Goal: Task Accomplishment & Management: Complete application form

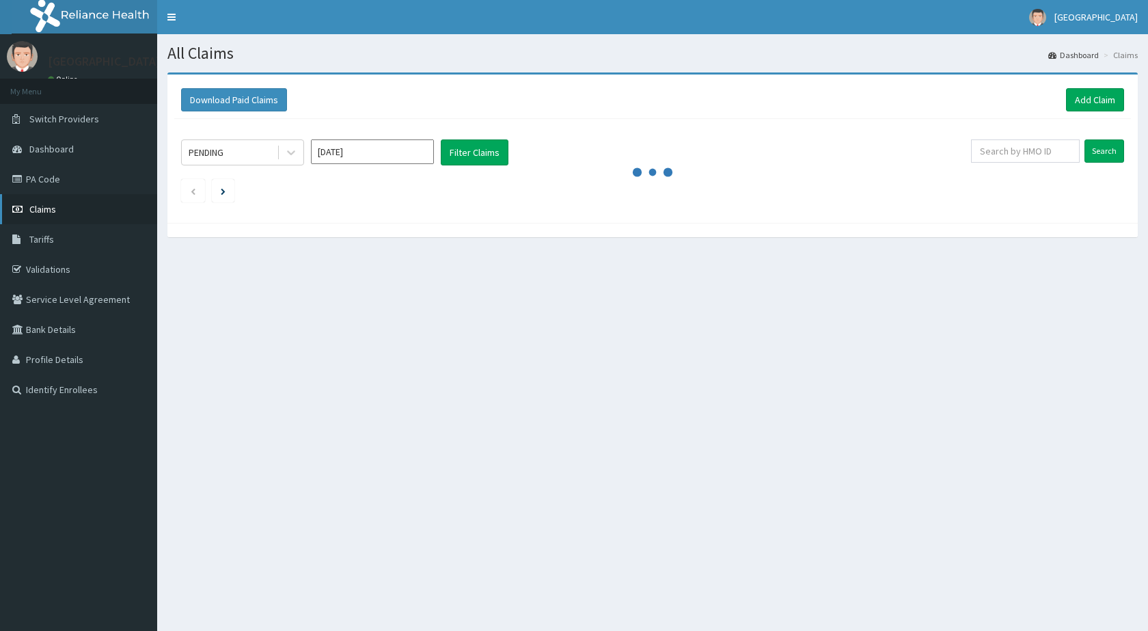
click at [77, 214] on link "Claims" at bounding box center [78, 209] width 157 height 30
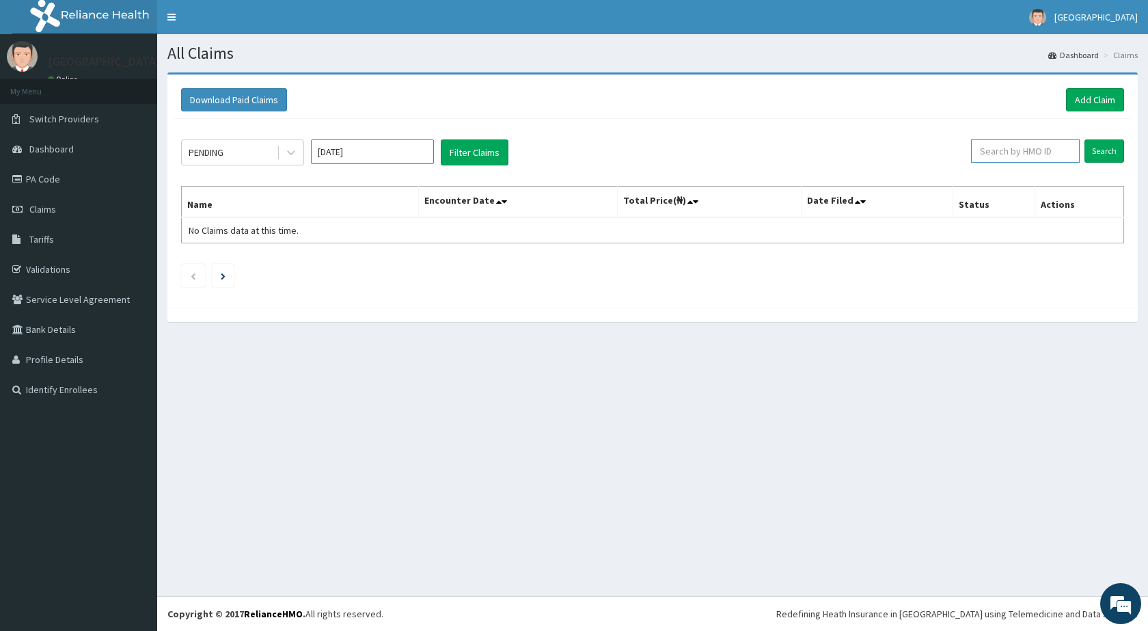
click at [1024, 150] on input "text" at bounding box center [1025, 150] width 109 height 23
type input "SOI/10004/B"
click at [1094, 151] on input "Search" at bounding box center [1104, 150] width 40 height 23
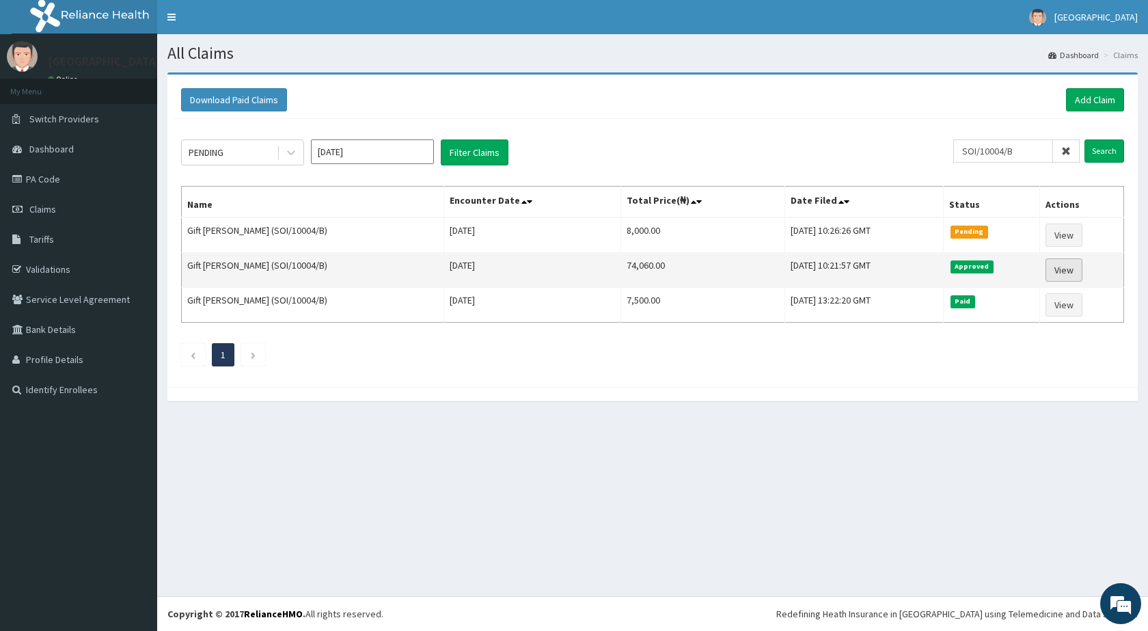
click at [1050, 275] on link "View" at bounding box center [1063, 269] width 37 height 23
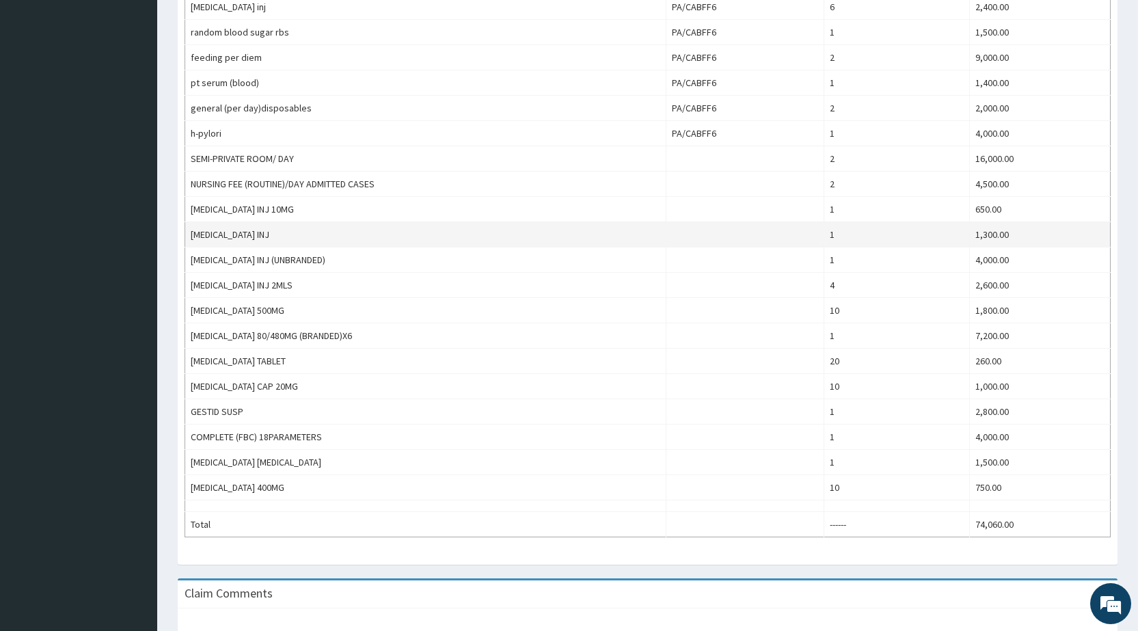
scroll to position [547, 0]
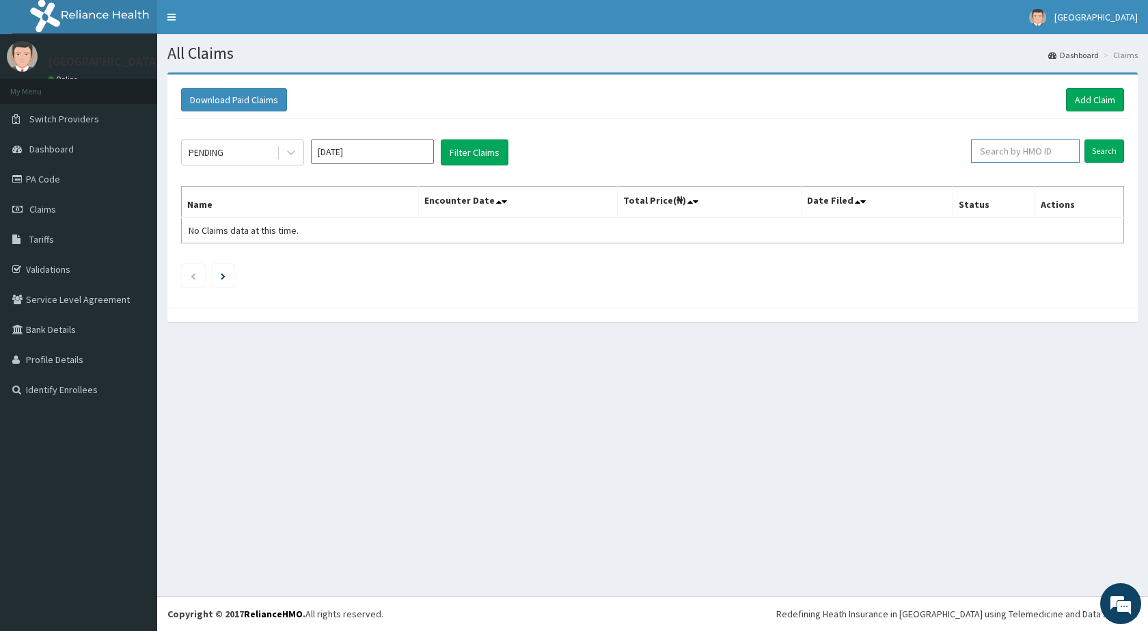
click at [1043, 154] on input "text" at bounding box center [1025, 150] width 109 height 23
paste input "SOI/10004/B"
type input "SOI/10004/B"
click at [1084, 139] on input "Search" at bounding box center [1104, 150] width 40 height 23
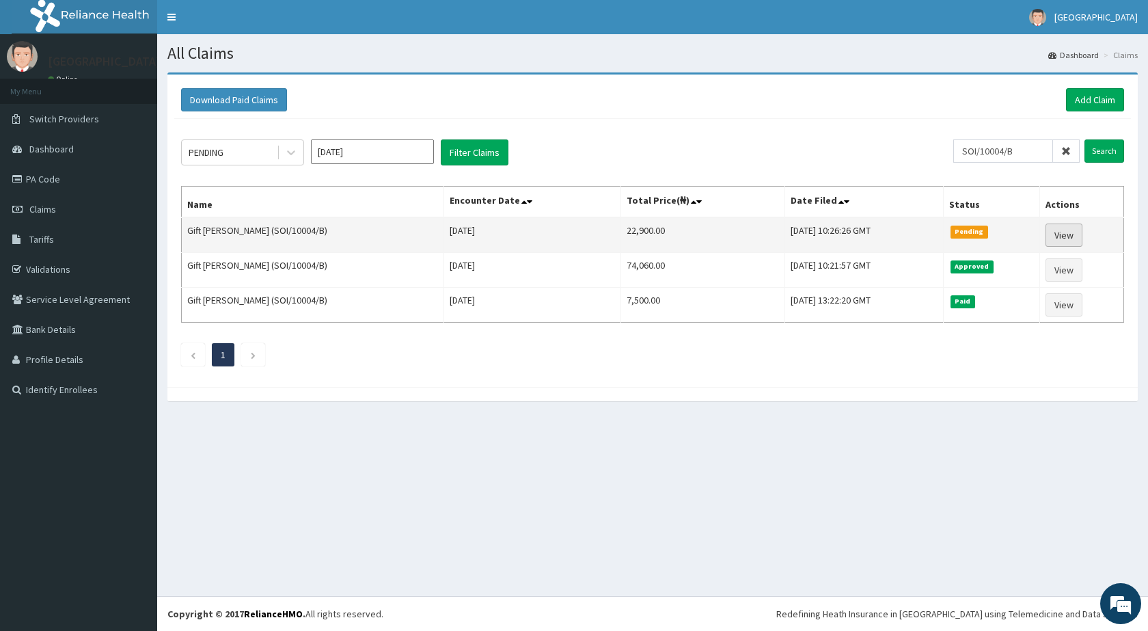
click at [1062, 236] on link "View" at bounding box center [1063, 234] width 37 height 23
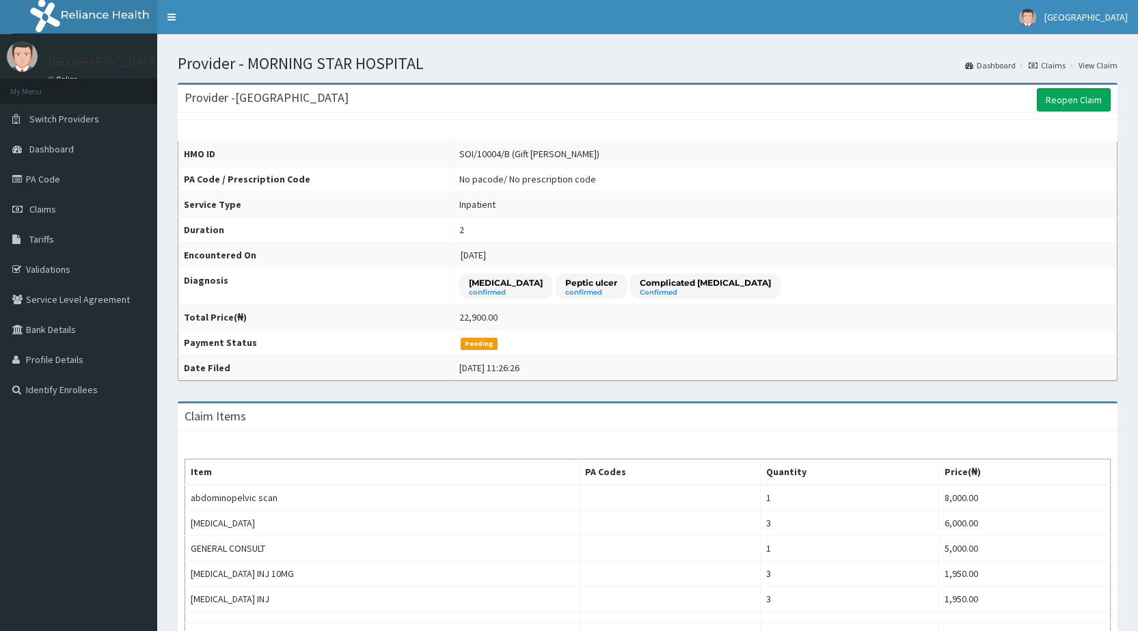
click at [1086, 90] on link "Reopen Claim" at bounding box center [1074, 99] width 74 height 23
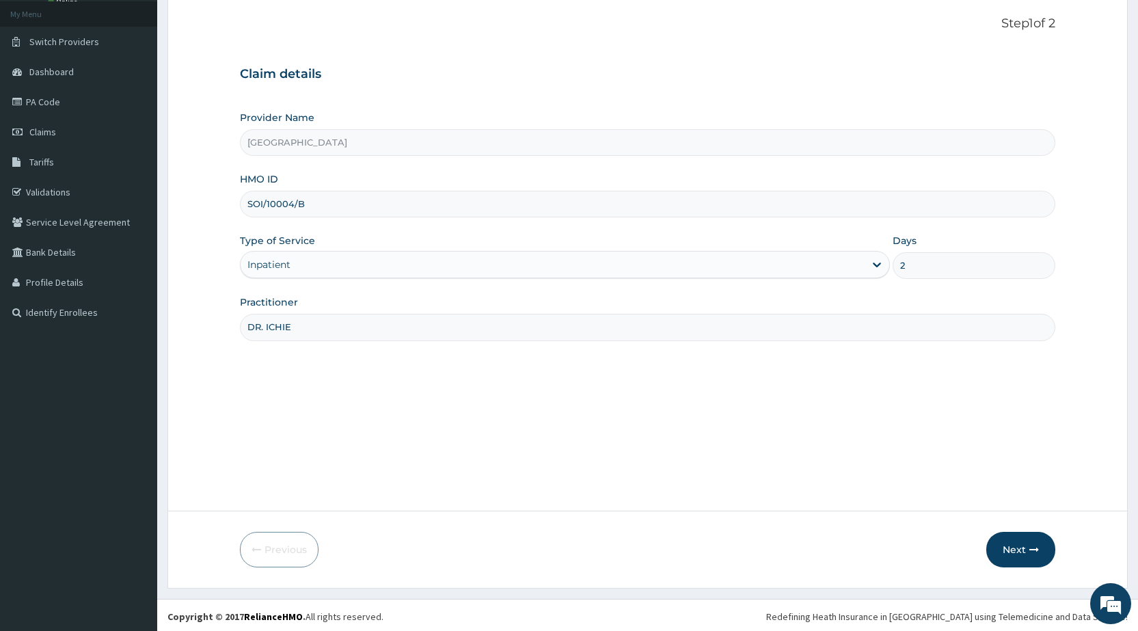
scroll to position [80, 0]
click at [1015, 549] on button "Next" at bounding box center [1020, 547] width 69 height 36
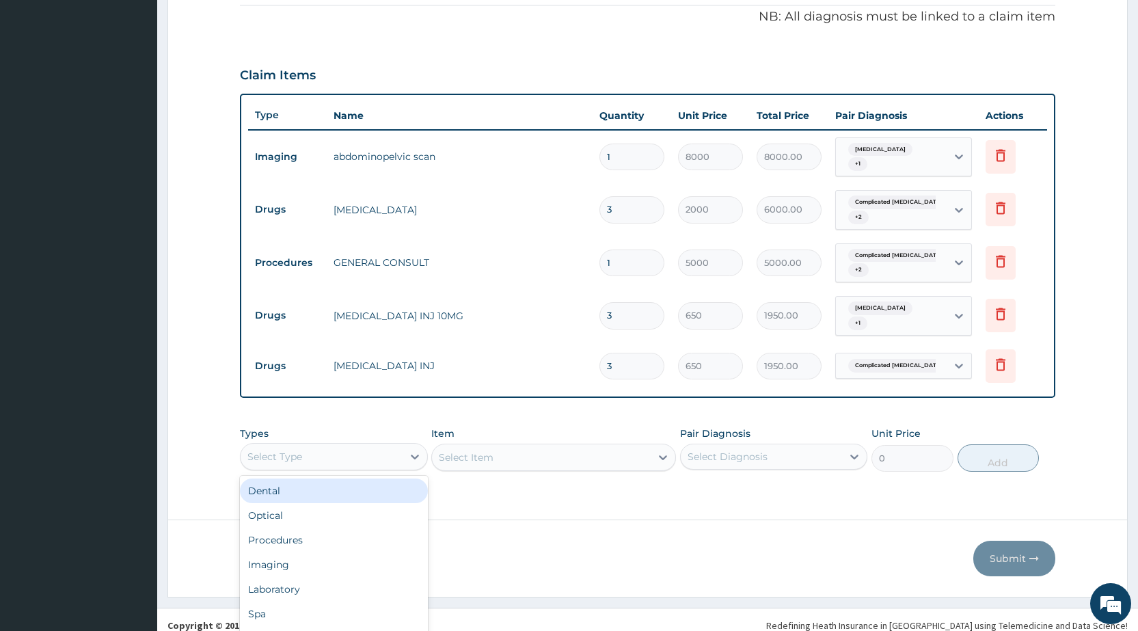
scroll to position [38, 0]
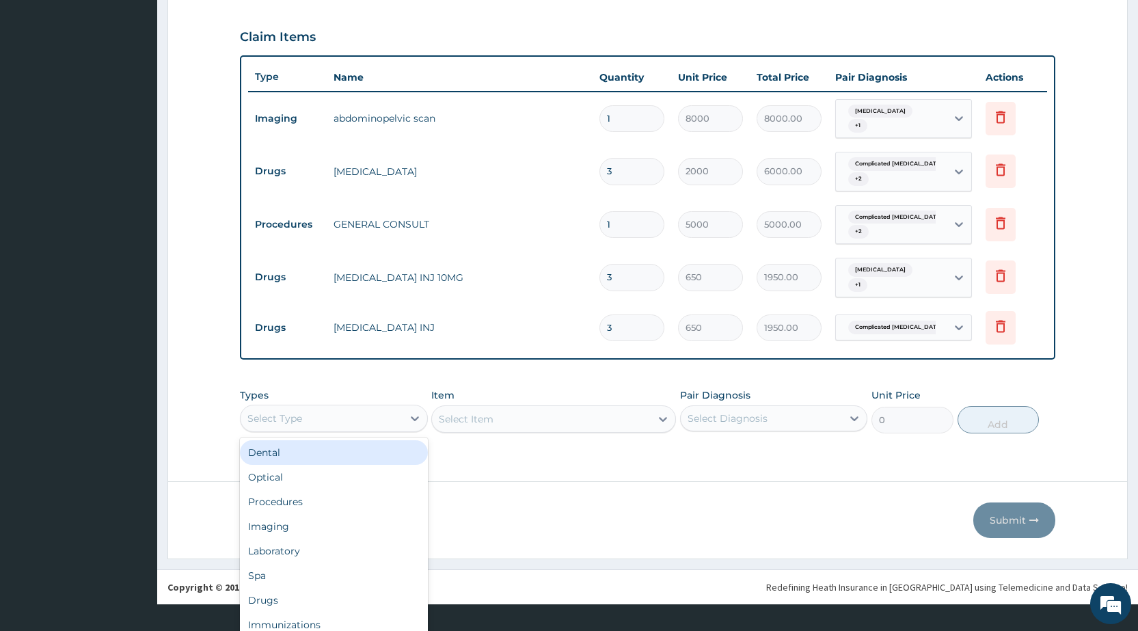
click at [286, 432] on div "option Dental focused, 1 of 10. 10 results available. Use Up and Down to choose…" at bounding box center [333, 418] width 187 height 27
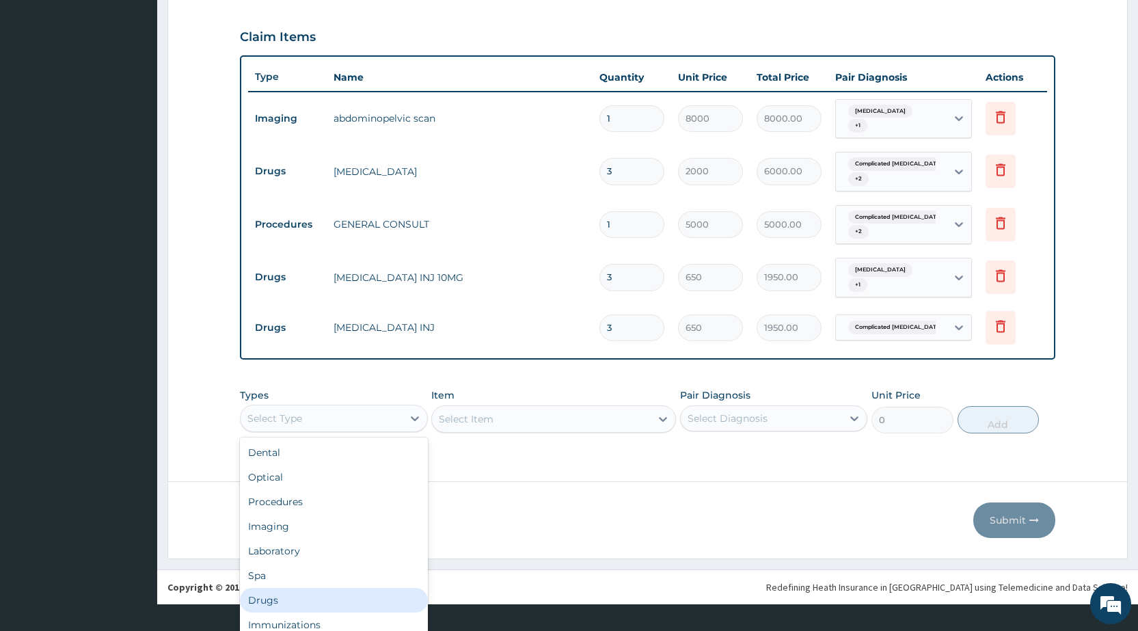
click at [273, 590] on div "Drugs" at bounding box center [333, 600] width 187 height 25
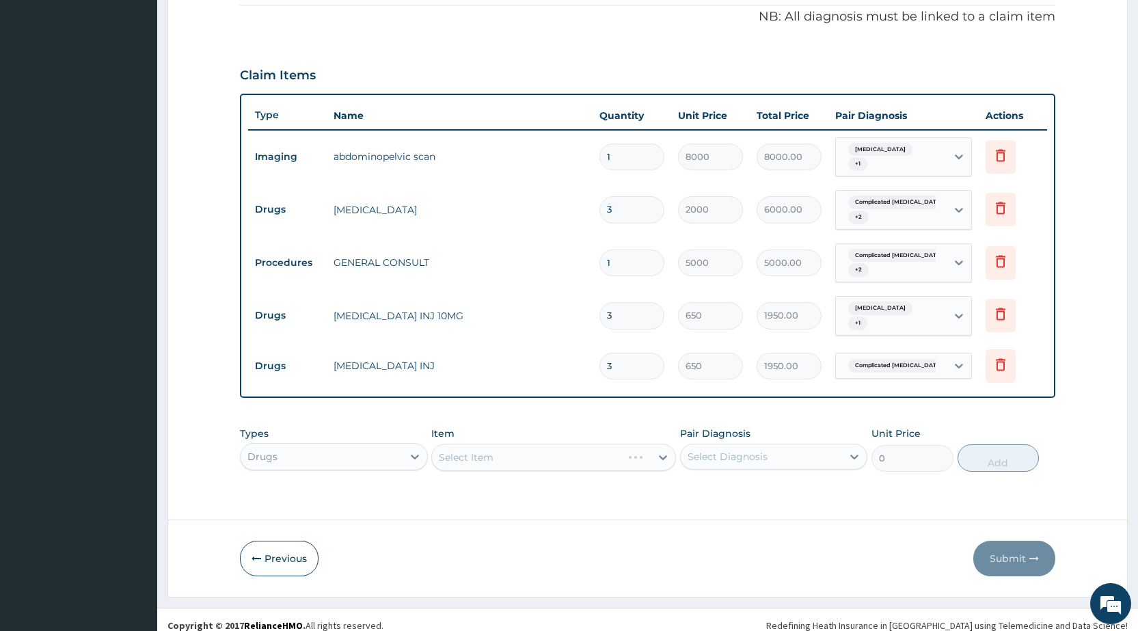
scroll to position [0, 0]
click at [562, 446] on div "Select Item" at bounding box center [553, 456] width 245 height 27
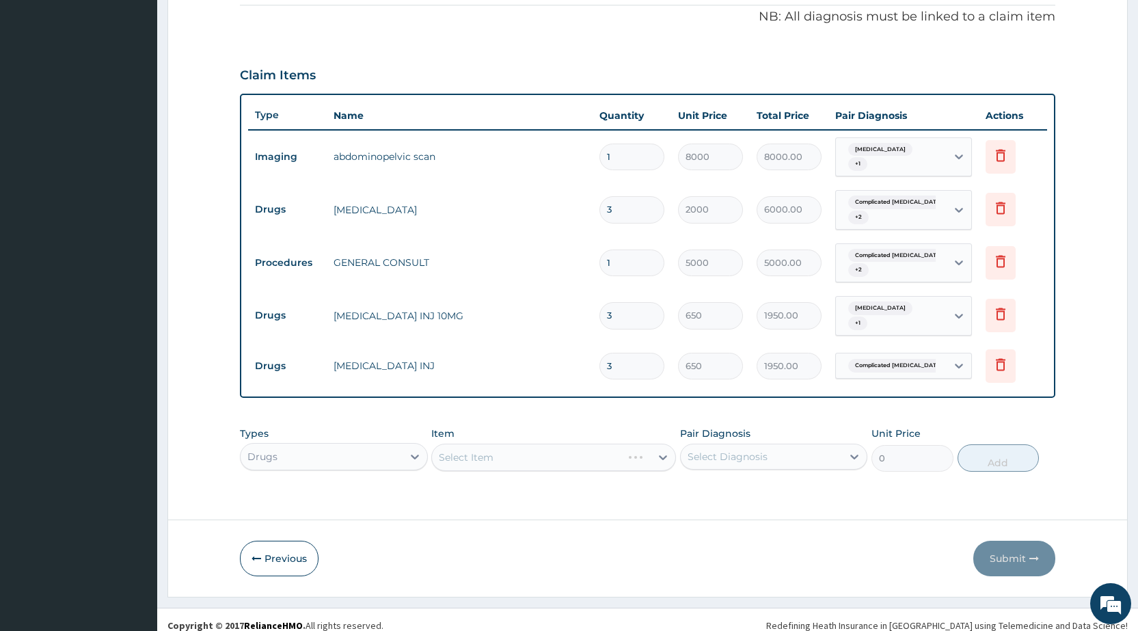
click at [562, 452] on div "Select Item" at bounding box center [553, 456] width 245 height 27
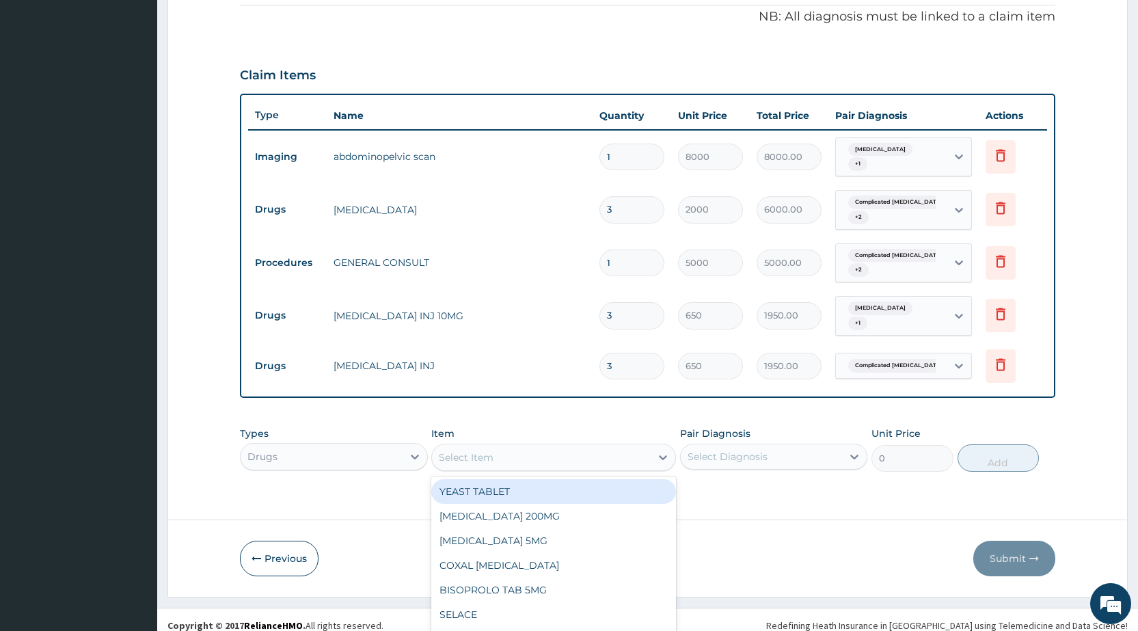
click at [562, 452] on div "option YEAST TABLET focused, 1 of 1120. 1120 results available. Use Up and Down…" at bounding box center [553, 456] width 245 height 27
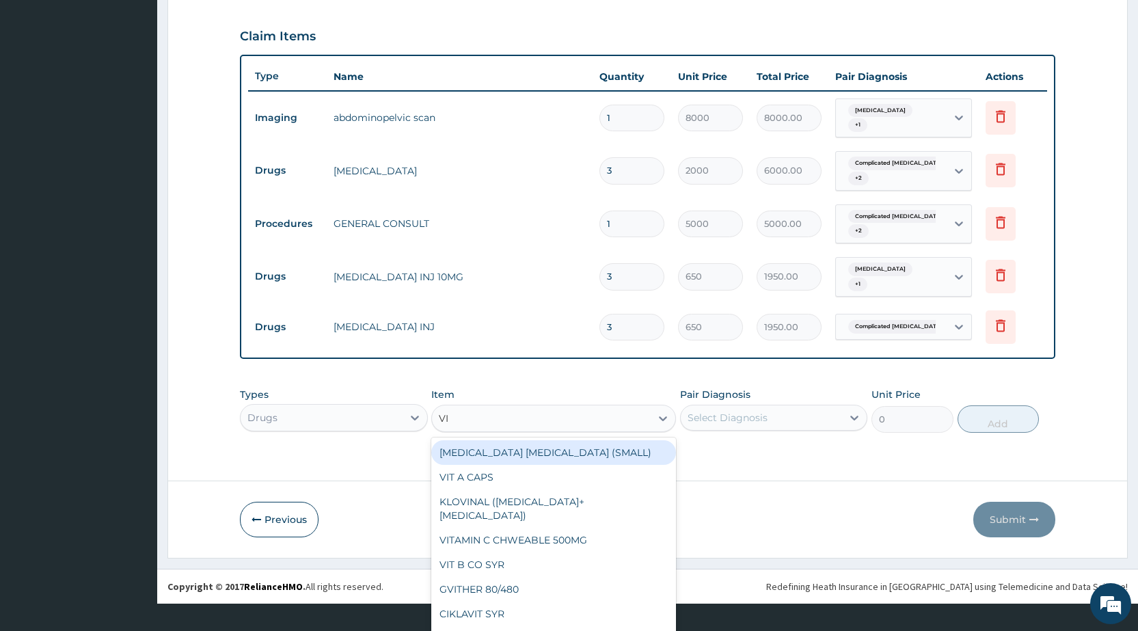
type input "VIT"
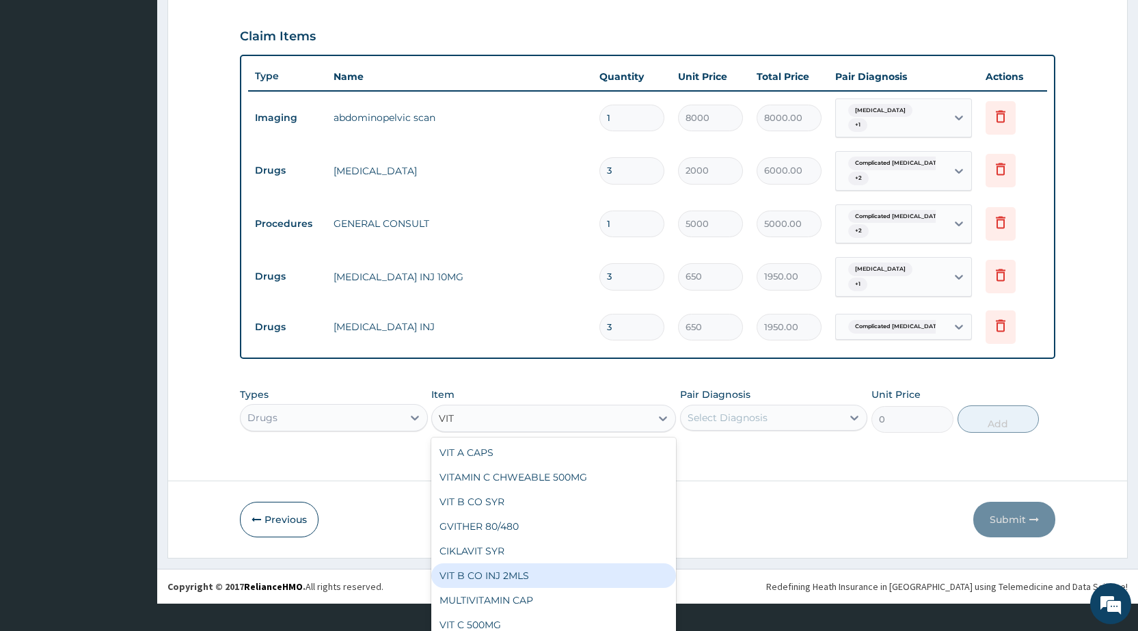
click at [470, 571] on div "VIT B CO INJ 2MLS" at bounding box center [553, 575] width 245 height 25
type input "650"
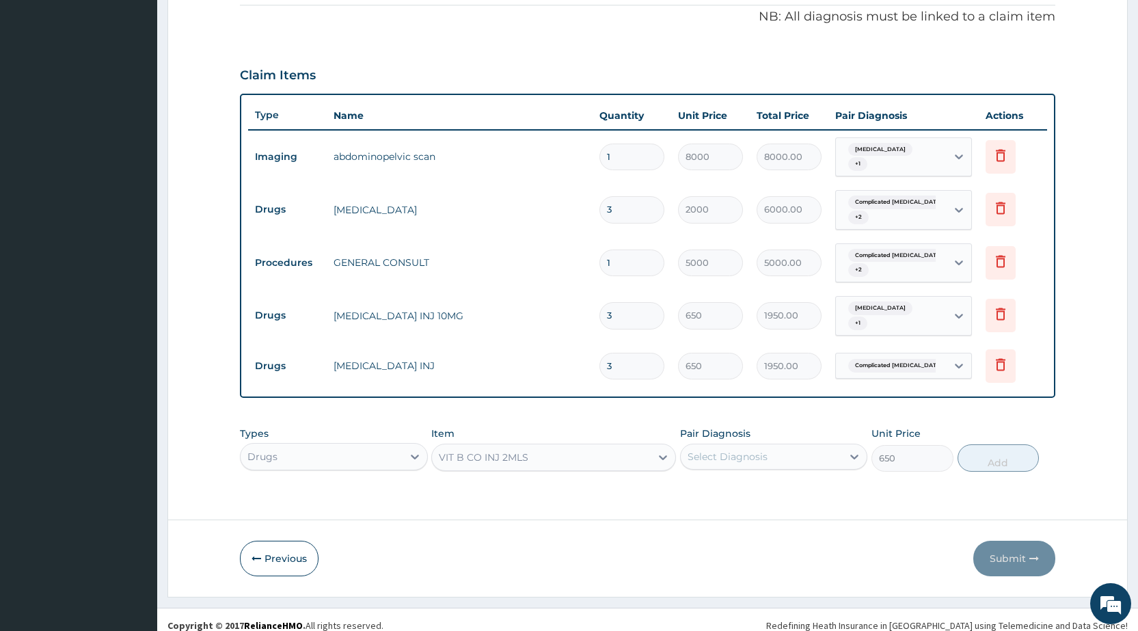
scroll to position [0, 0]
click at [754, 450] on div "Select Diagnosis" at bounding box center [727, 457] width 80 height 14
click at [748, 539] on label "Complicated malaria" at bounding box center [777, 546] width 151 height 14
checkbox input "true"
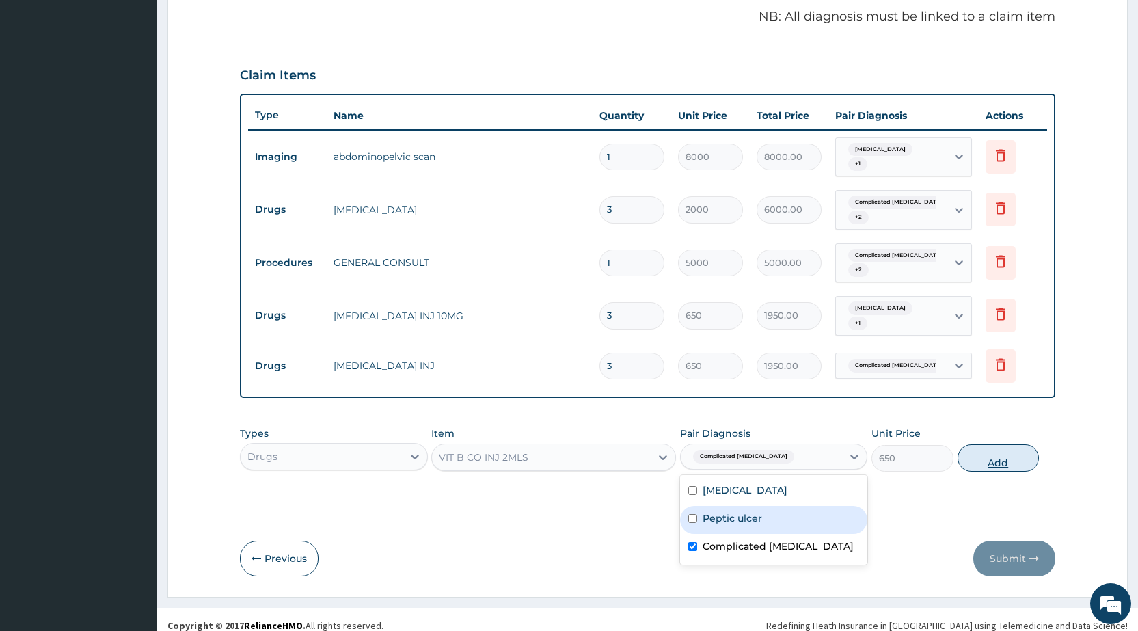
click at [974, 457] on button "Add" at bounding box center [997, 457] width 81 height 27
type input "0"
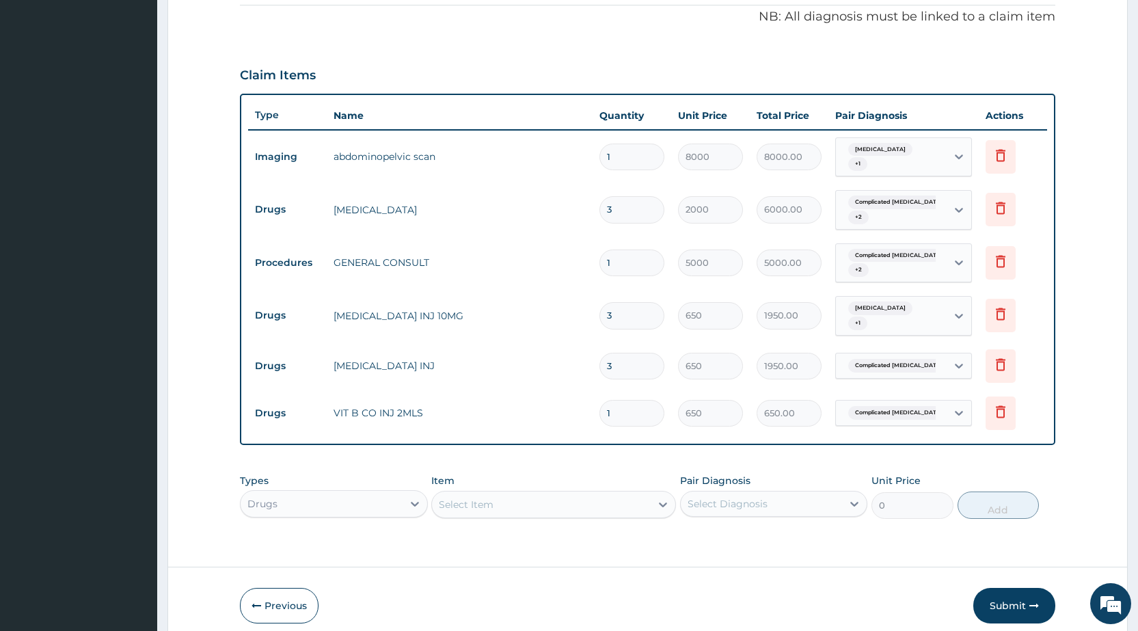
click at [639, 400] on input "1" at bounding box center [631, 413] width 65 height 27
type input "0.00"
type input "5"
type input "3250.00"
type input "5"
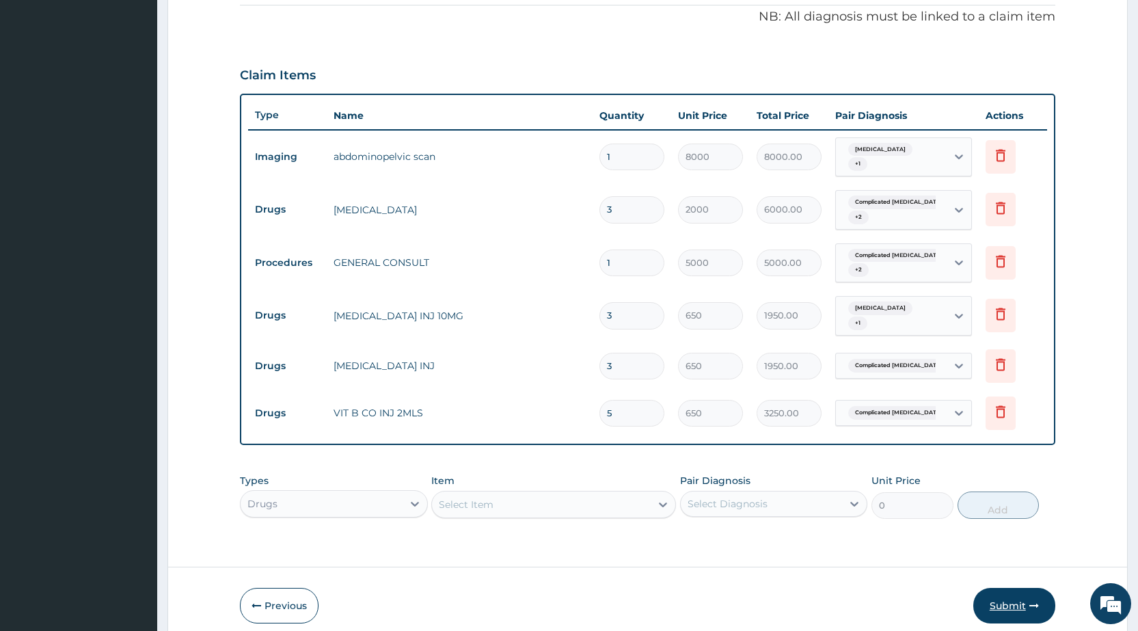
click at [1019, 592] on button "Submit" at bounding box center [1014, 606] width 82 height 36
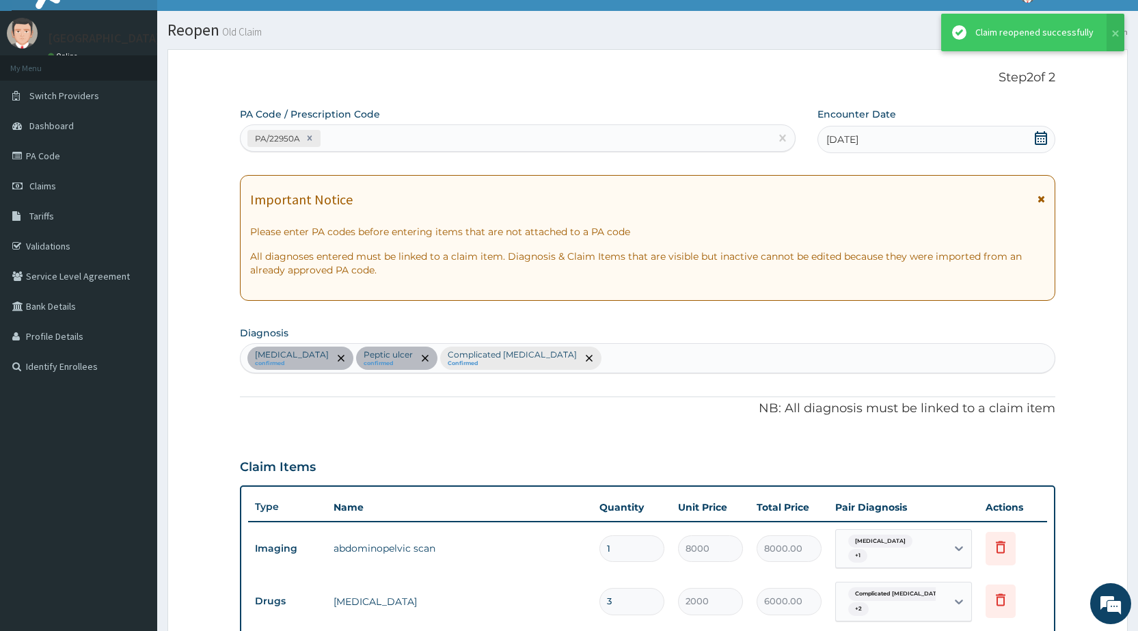
scroll to position [415, 0]
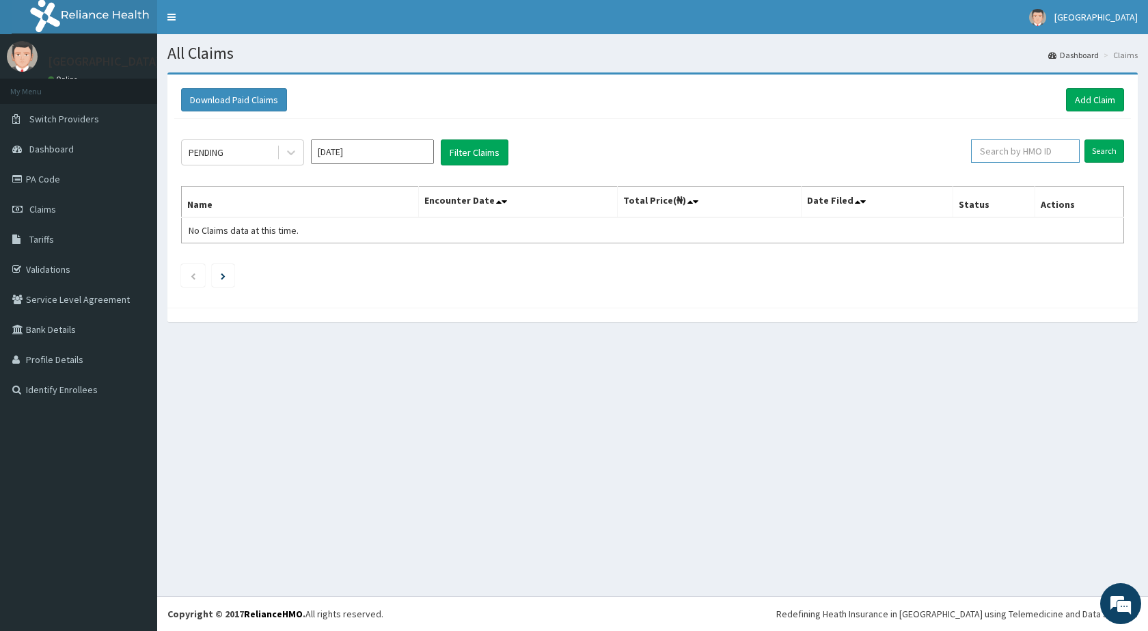
click at [1019, 151] on input "text" at bounding box center [1025, 150] width 109 height 23
paste input "SOI/10004/B"
click at [1084, 139] on input "Search" at bounding box center [1104, 150] width 40 height 23
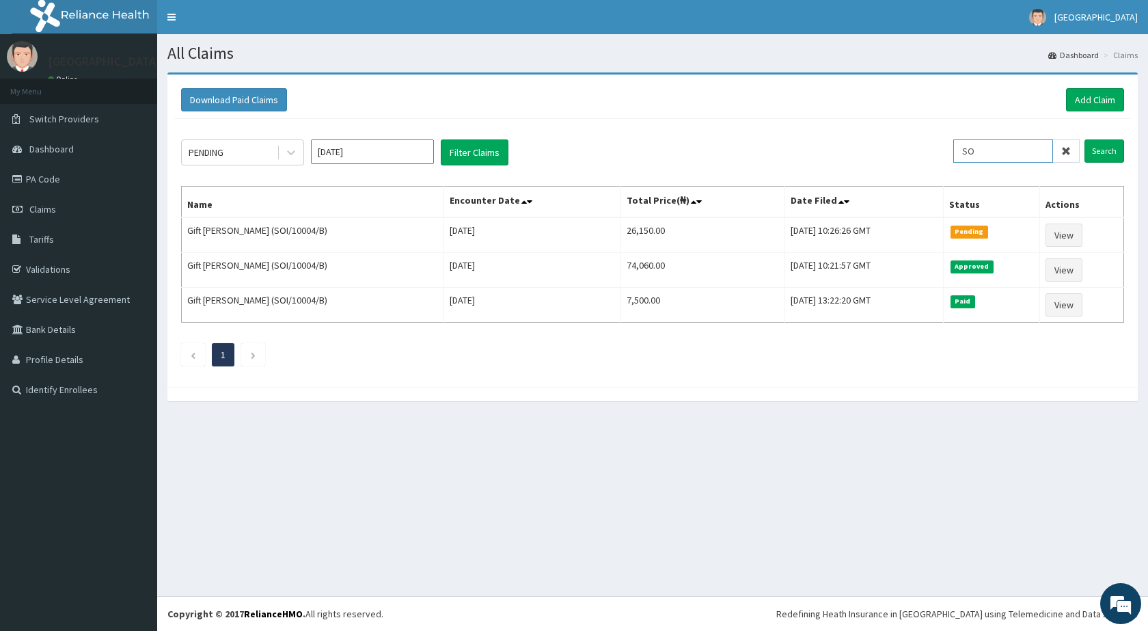
type input "S"
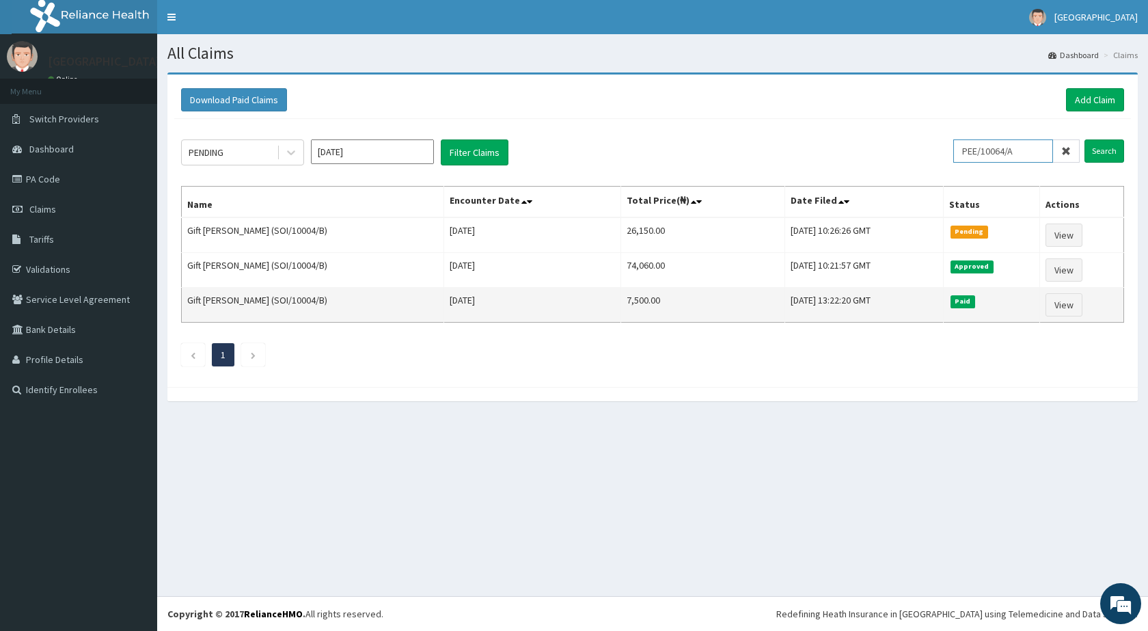
type input "PEE/10064/A"
click at [1084, 139] on input "Search" at bounding box center [1104, 150] width 40 height 23
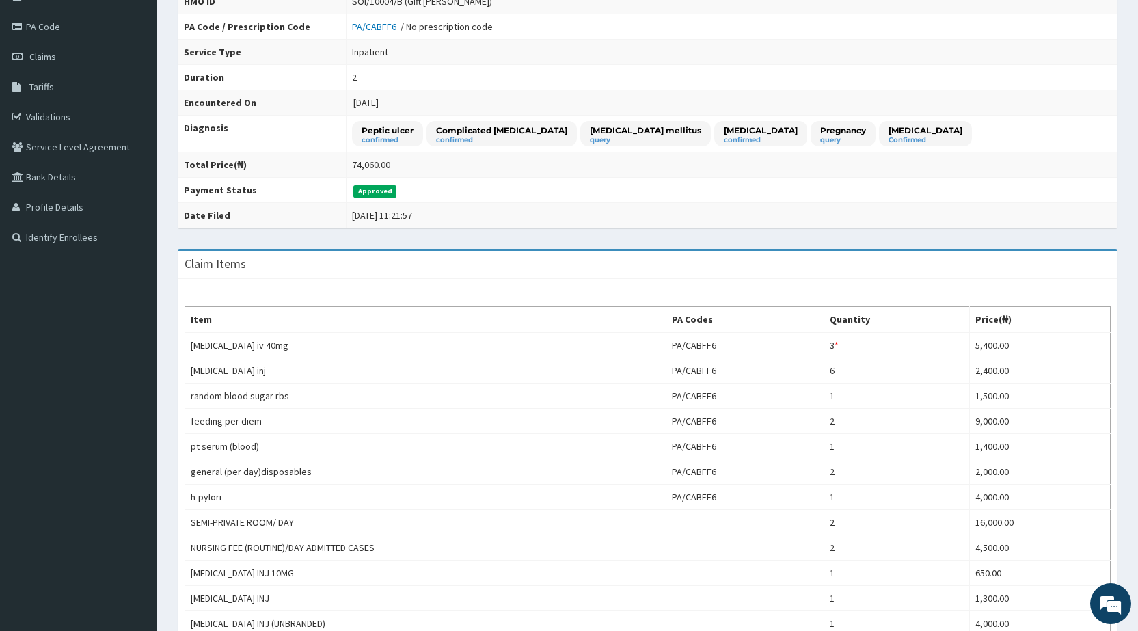
scroll to position [137, 0]
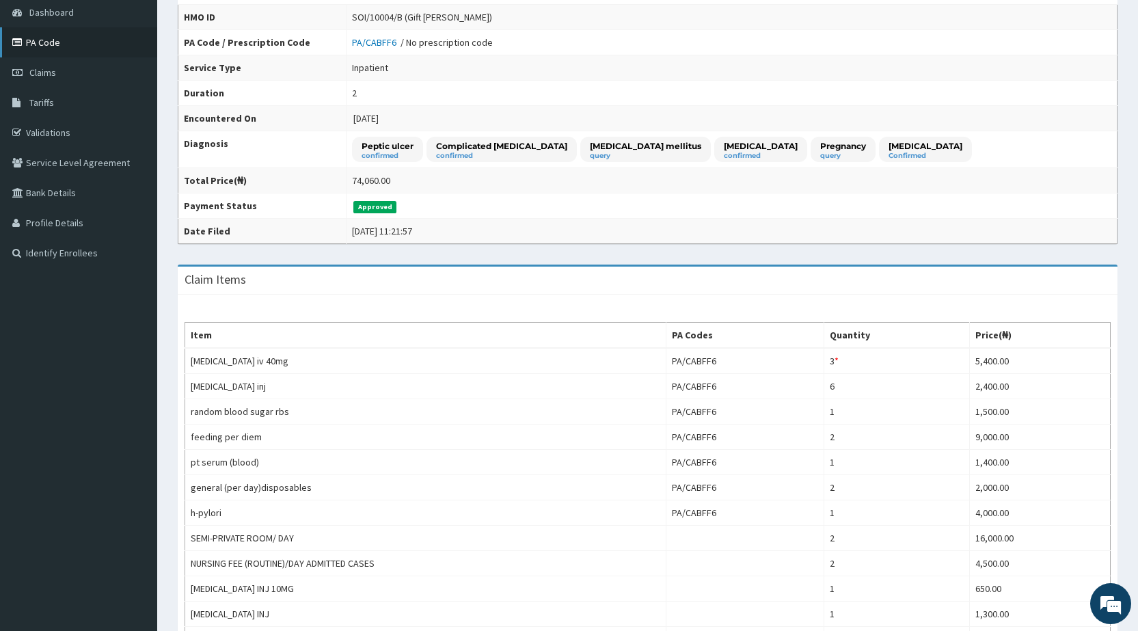
click at [40, 46] on link "PA Code" at bounding box center [78, 42] width 157 height 30
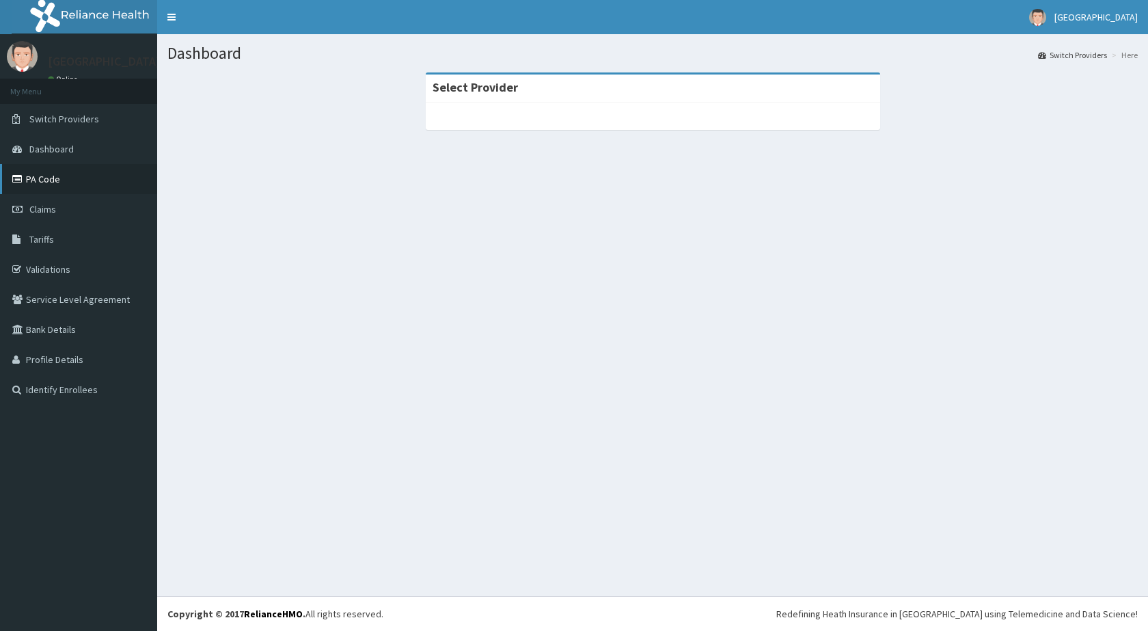
click at [58, 180] on link "PA Code" at bounding box center [78, 179] width 157 height 30
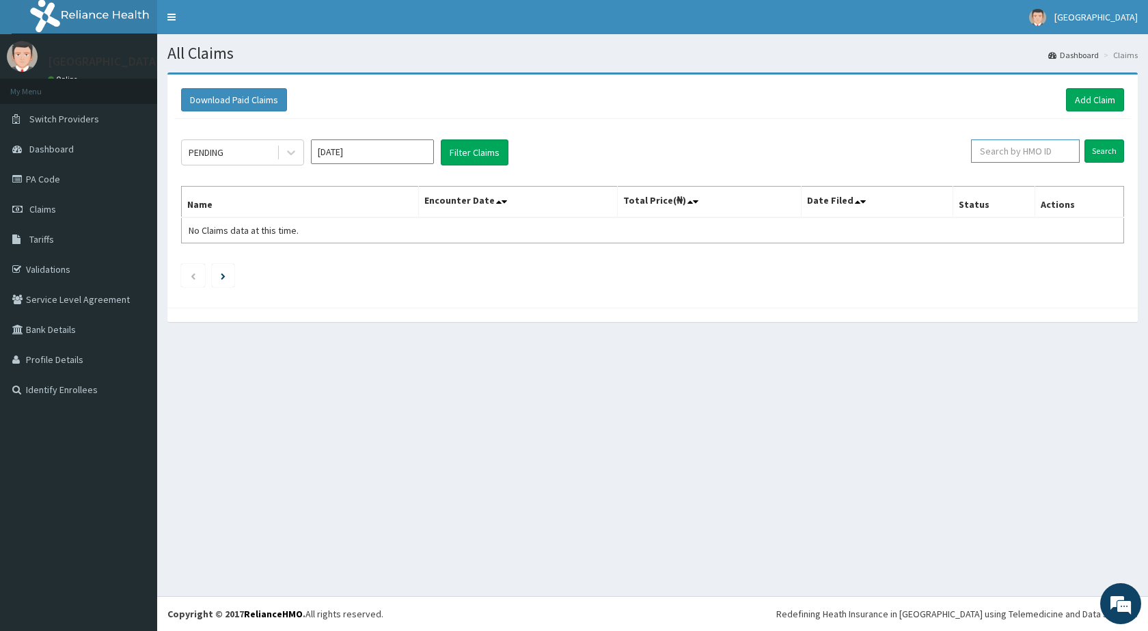
click at [1036, 149] on input "text" at bounding box center [1025, 150] width 109 height 23
type input "PEE/10064/A"
click at [1084, 139] on input "Search" at bounding box center [1104, 150] width 40 height 23
click at [1088, 153] on input "Search" at bounding box center [1104, 150] width 40 height 23
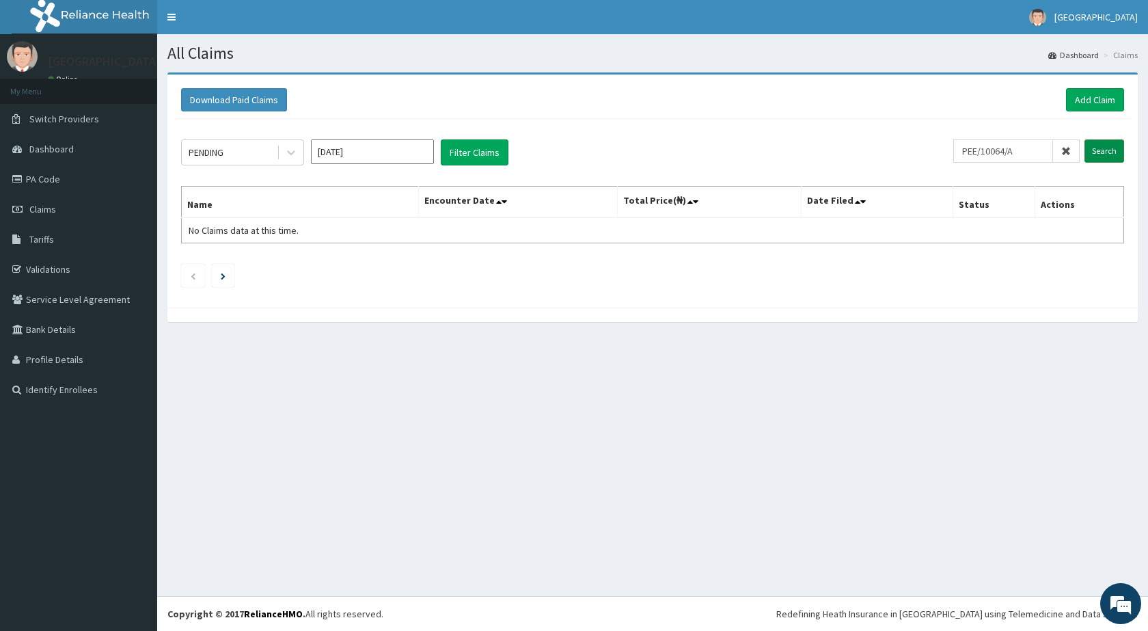
click at [1088, 153] on input "Search" at bounding box center [1104, 150] width 40 height 23
click at [1079, 100] on link "Add Claim" at bounding box center [1095, 99] width 58 height 23
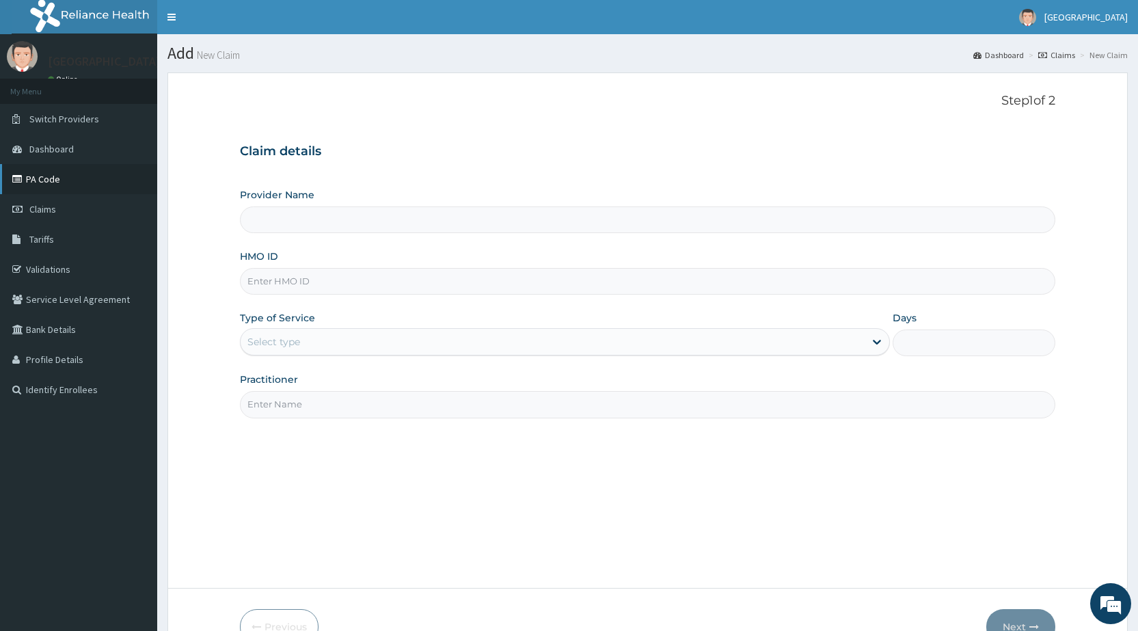
type input "[GEOGRAPHIC_DATA]"
click at [38, 182] on link "PA Code" at bounding box center [78, 179] width 157 height 30
type input "[GEOGRAPHIC_DATA]"
click at [512, 279] on input "HMO ID" at bounding box center [647, 281] width 815 height 27
type input "AAM/10006/B"
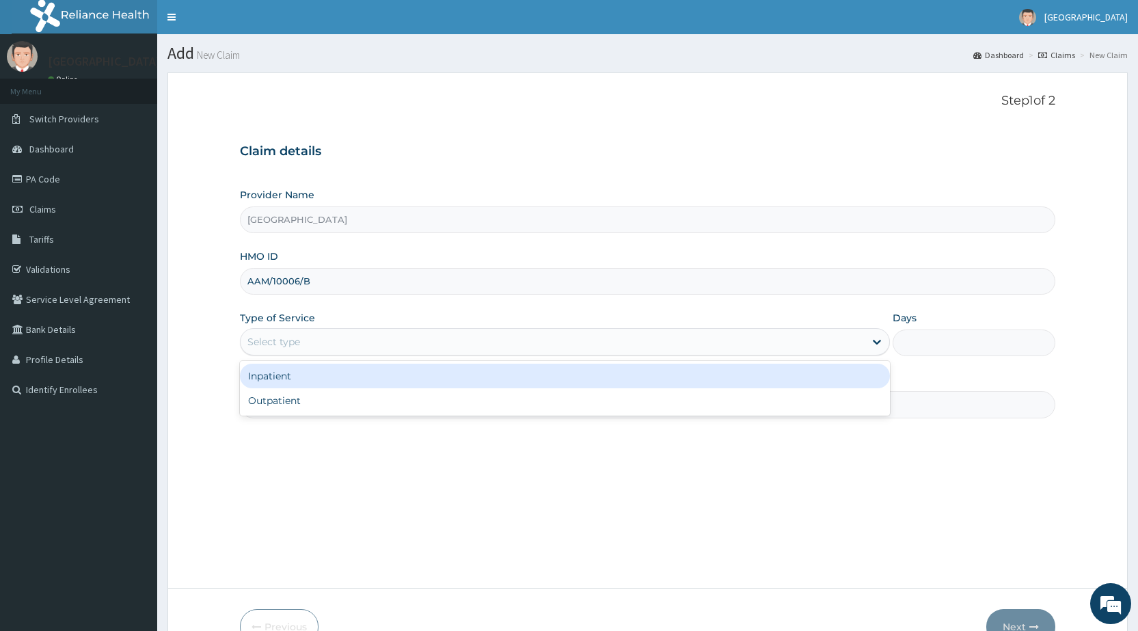
click at [500, 342] on div "Select type" at bounding box center [553, 342] width 624 height 22
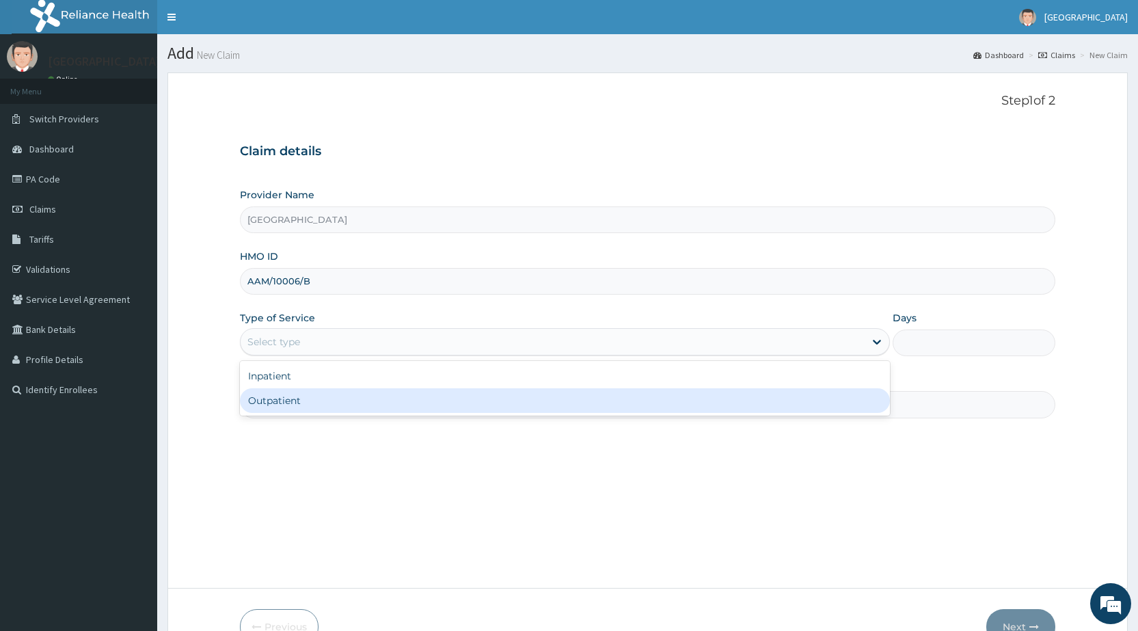
click at [422, 400] on div "Outpatient" at bounding box center [565, 400] width 650 height 25
type input "1"
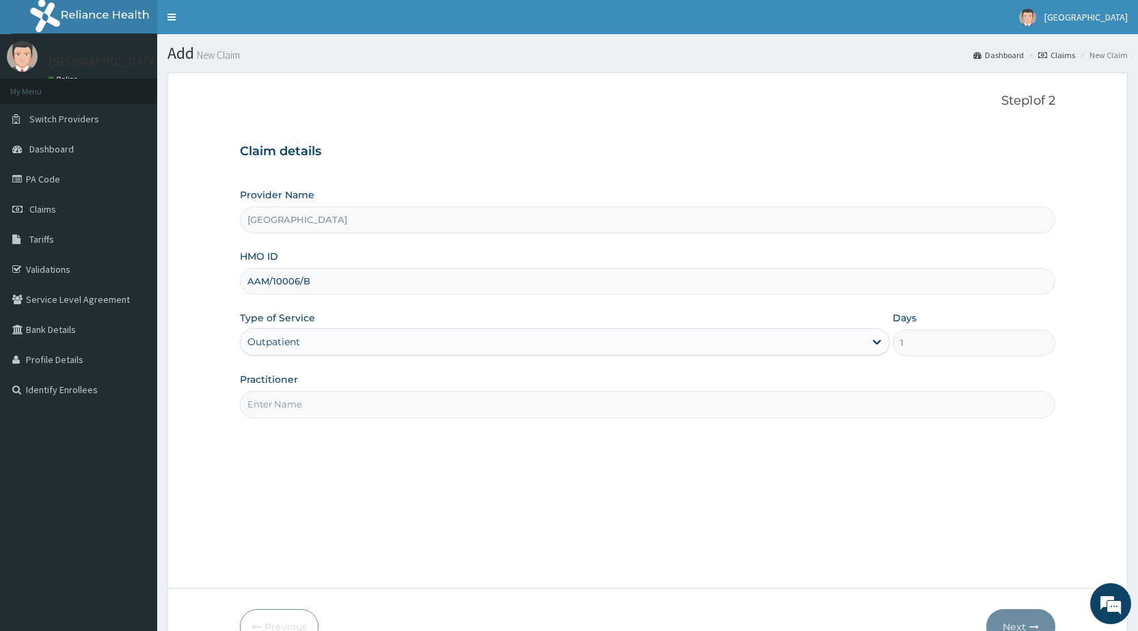
click at [416, 401] on input "Practitioner" at bounding box center [647, 404] width 815 height 27
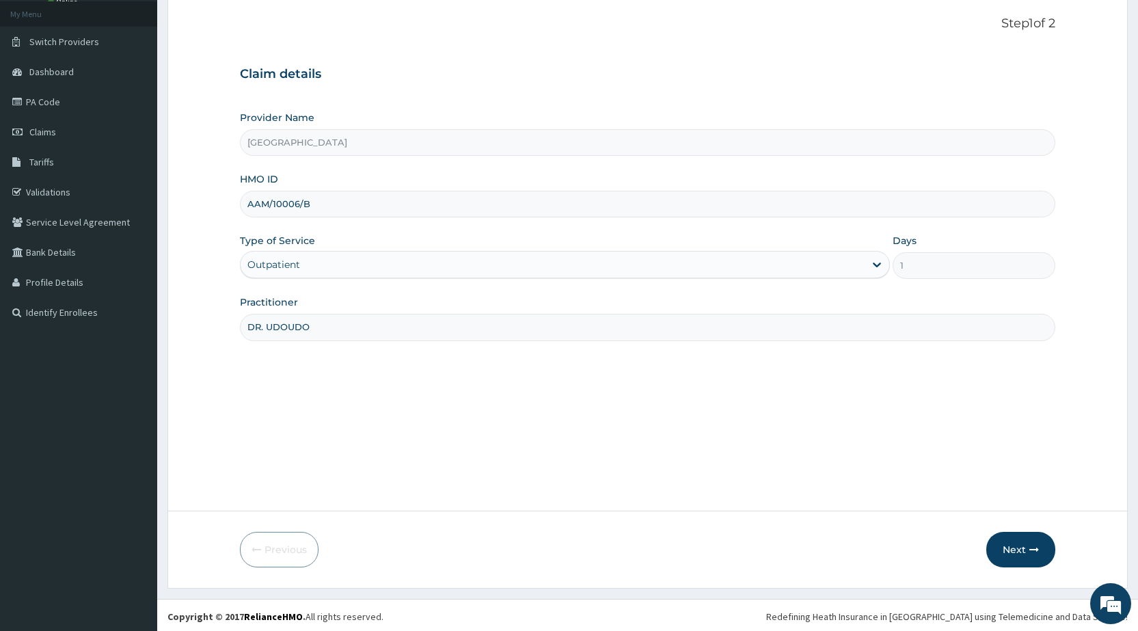
scroll to position [80, 0]
type input "DR. UDOUDO"
click at [1029, 539] on button "Next" at bounding box center [1020, 547] width 69 height 36
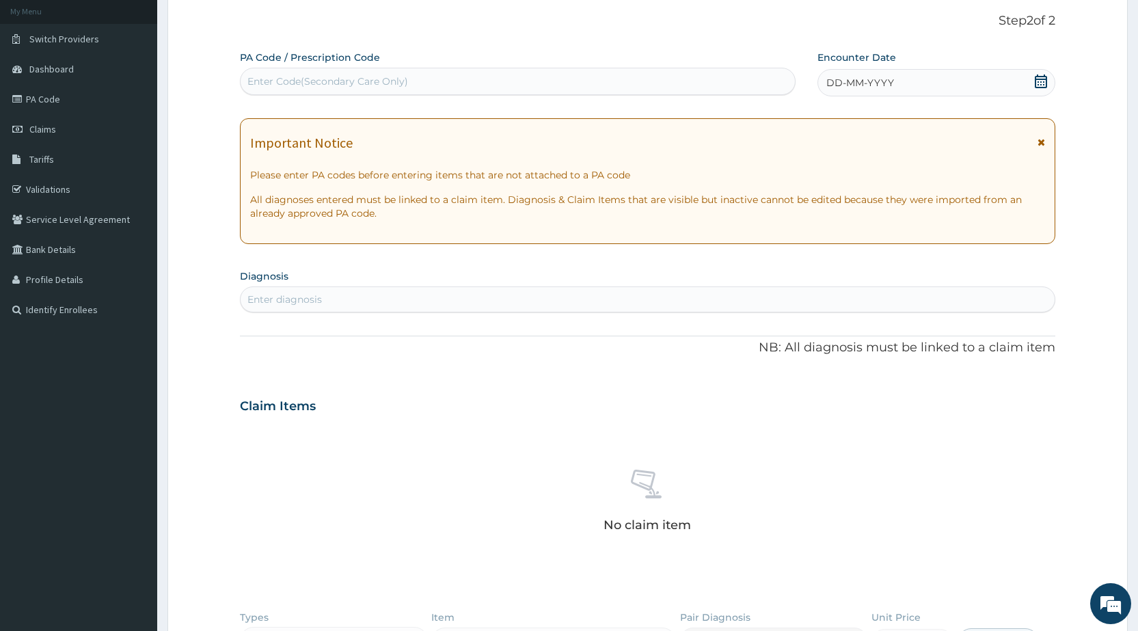
click at [480, 76] on div "Enter Code(Secondary Care Only)" at bounding box center [517, 81] width 553 height 22
type input "PA/05FE84"
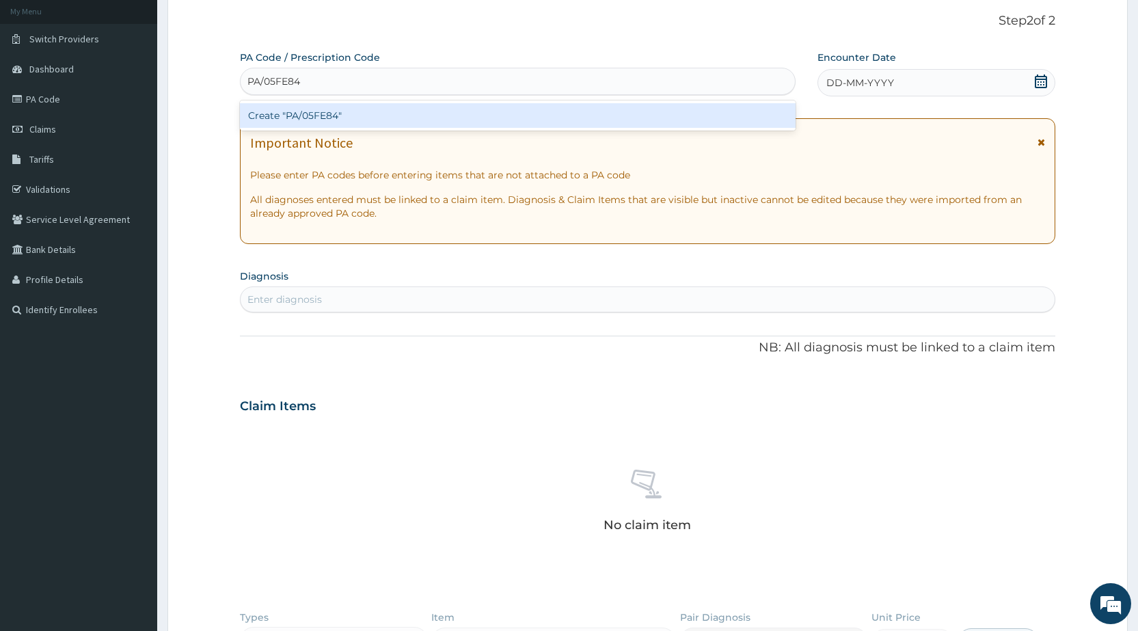
click at [461, 122] on div "Create "PA/05FE84"" at bounding box center [517, 115] width 555 height 25
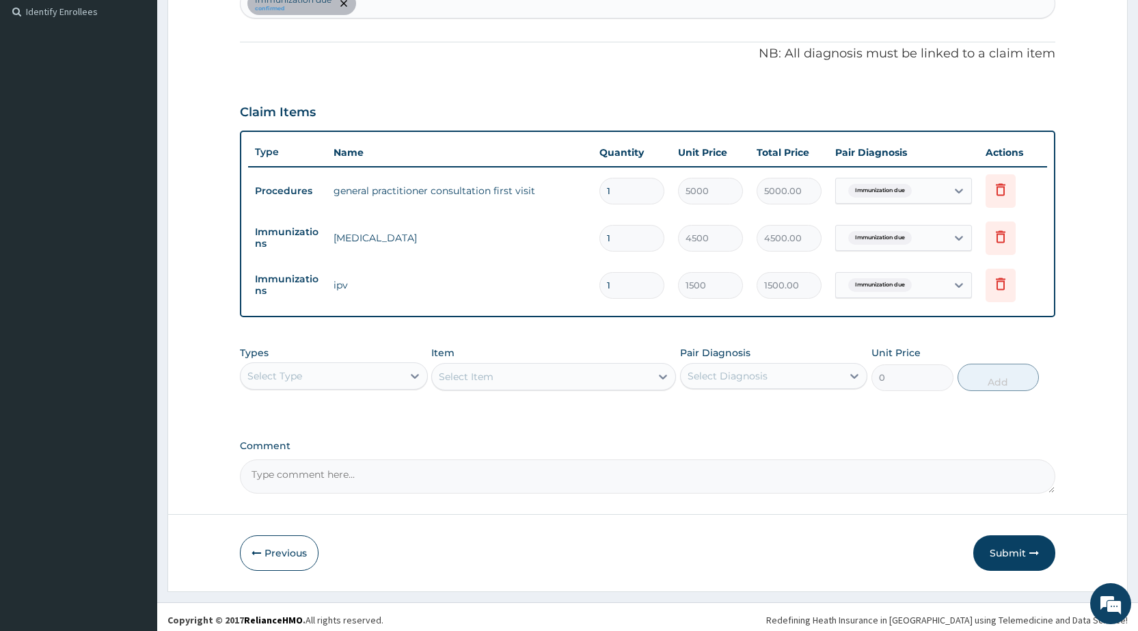
scroll to position [384, 0]
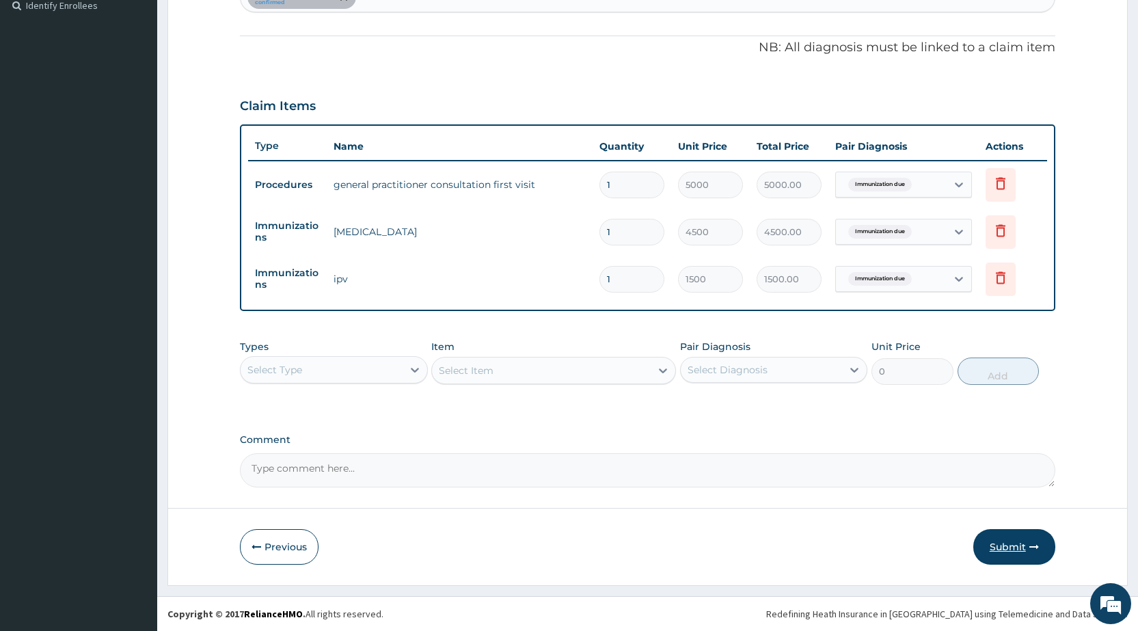
click at [1033, 540] on button "Submit" at bounding box center [1014, 547] width 82 height 36
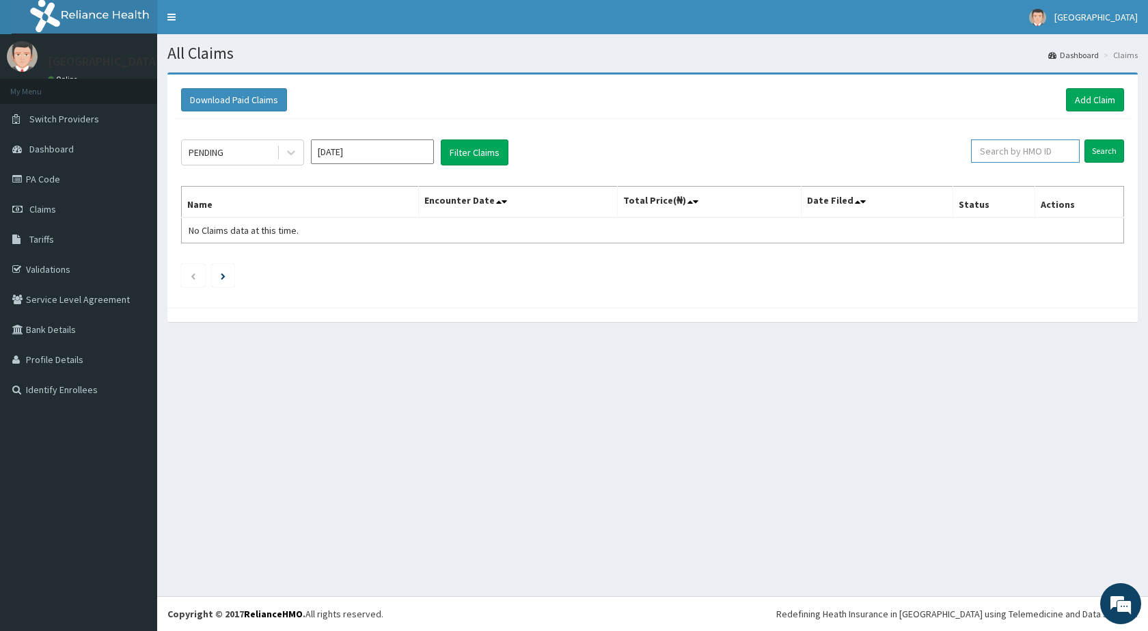
click at [1010, 146] on input "text" at bounding box center [1025, 150] width 109 height 23
type input "AAM/10006/B"
click at [1103, 146] on input "Search" at bounding box center [1104, 150] width 40 height 23
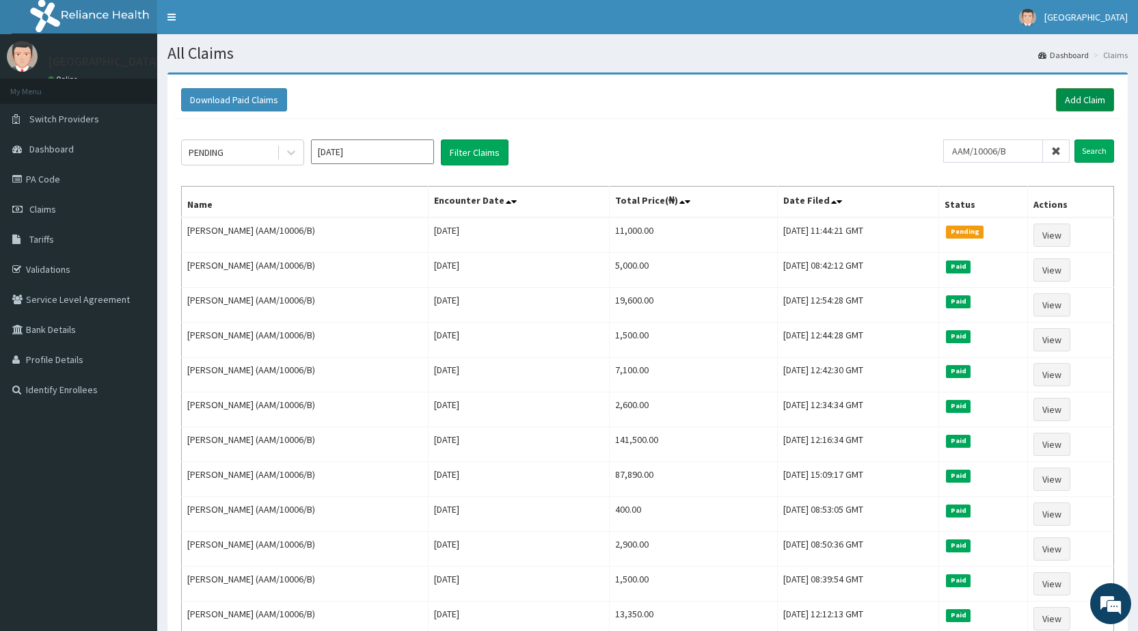
click at [1086, 94] on link "Add Claim" at bounding box center [1085, 99] width 58 height 23
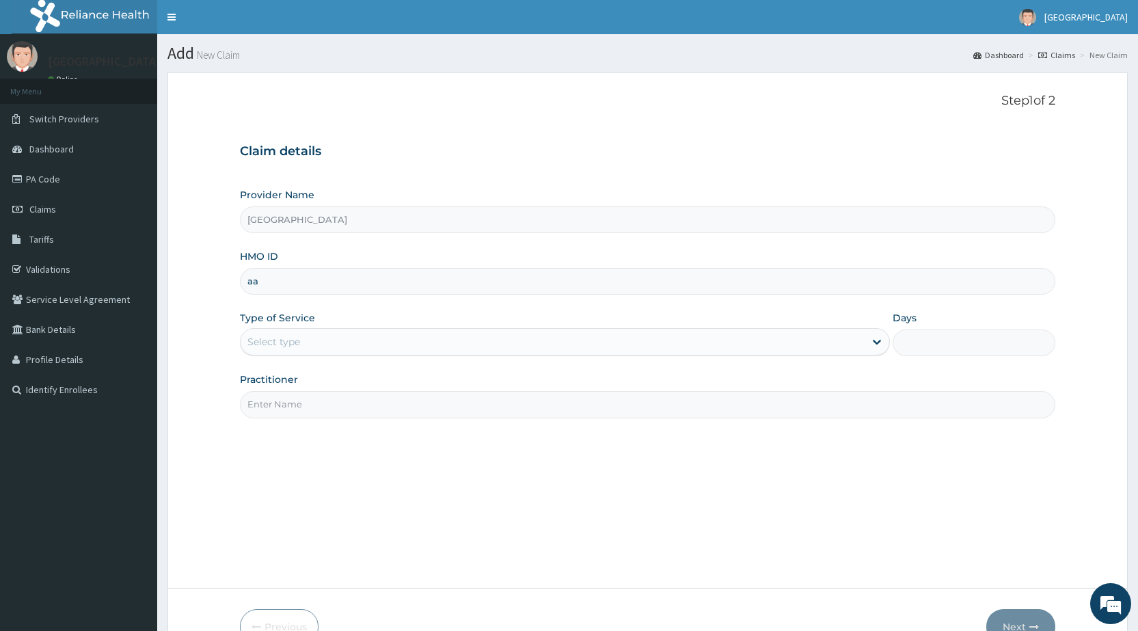
type input "a"
type input "AAM/10006/B"
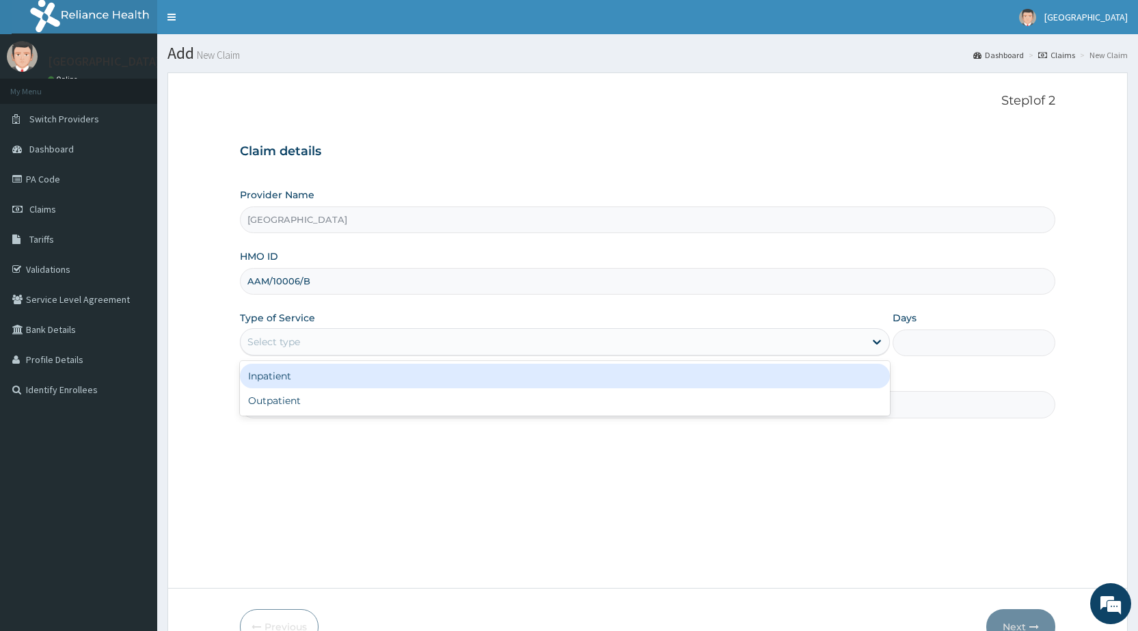
click at [511, 343] on div "Select type" at bounding box center [553, 342] width 624 height 22
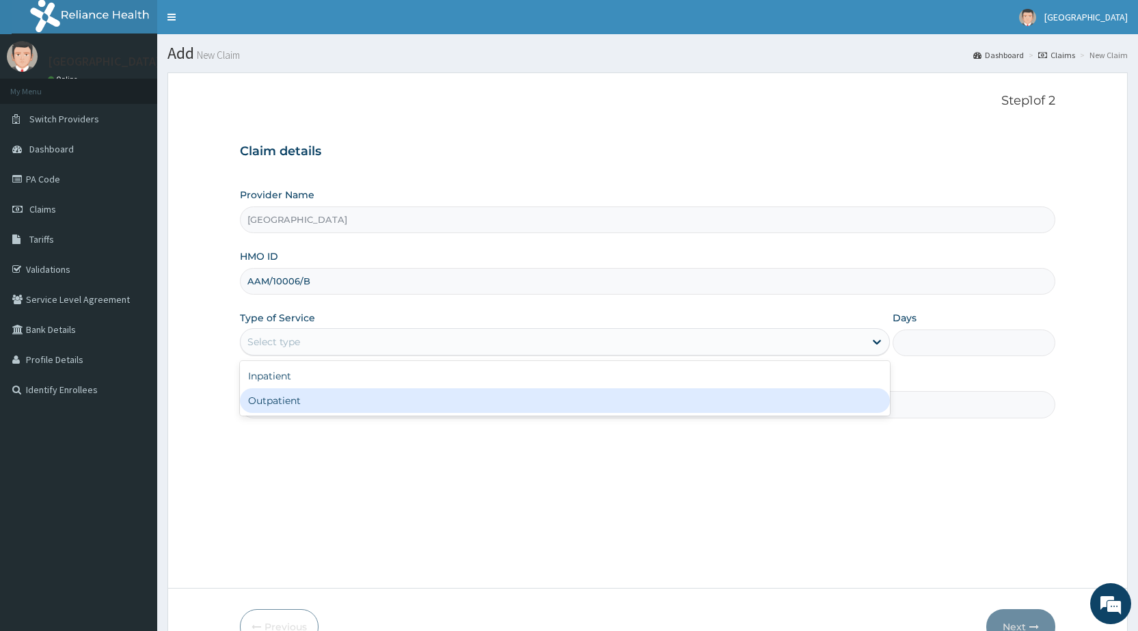
click at [494, 399] on div "Outpatient" at bounding box center [565, 400] width 650 height 25
type input "1"
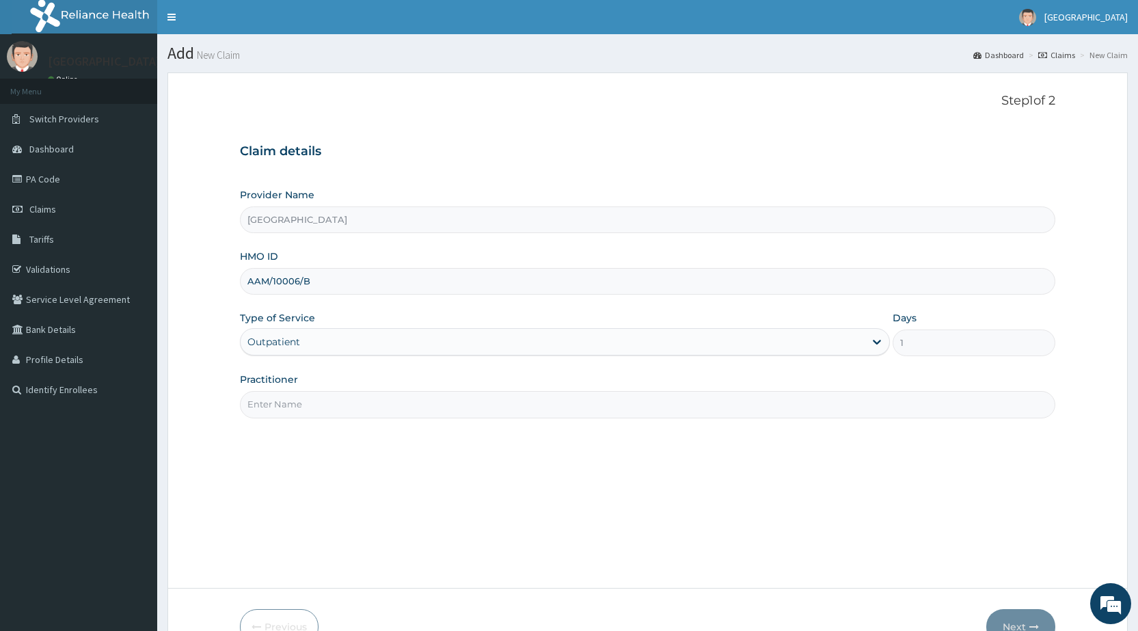
click at [493, 388] on div "Practitioner" at bounding box center [647, 394] width 815 height 45
click at [502, 410] on input "Practitioner" at bounding box center [647, 404] width 815 height 27
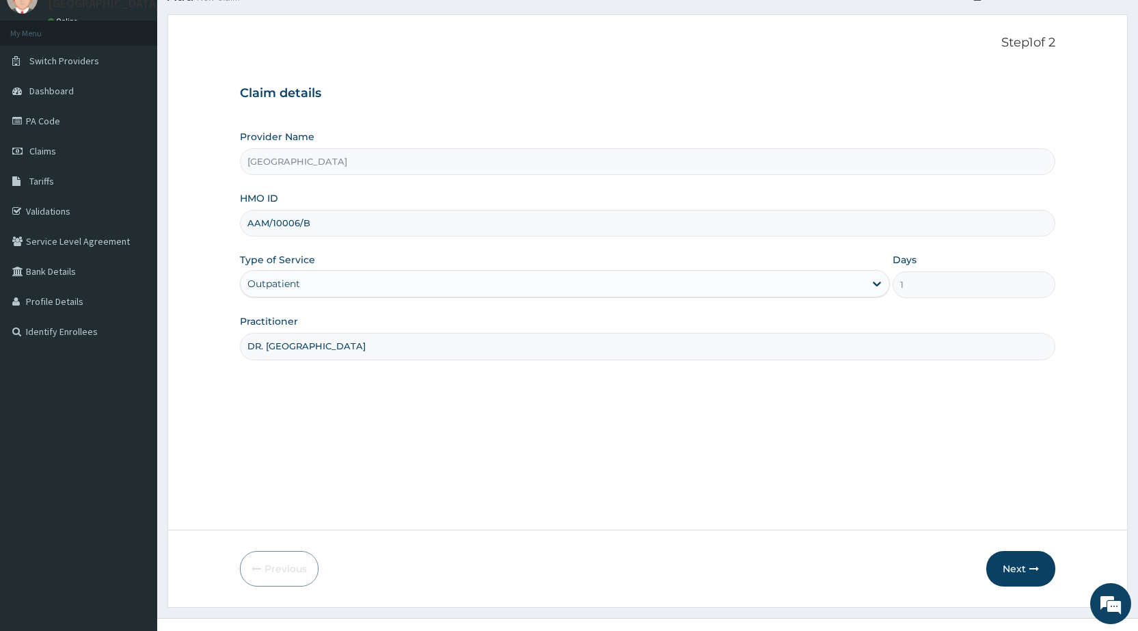
scroll to position [80, 0]
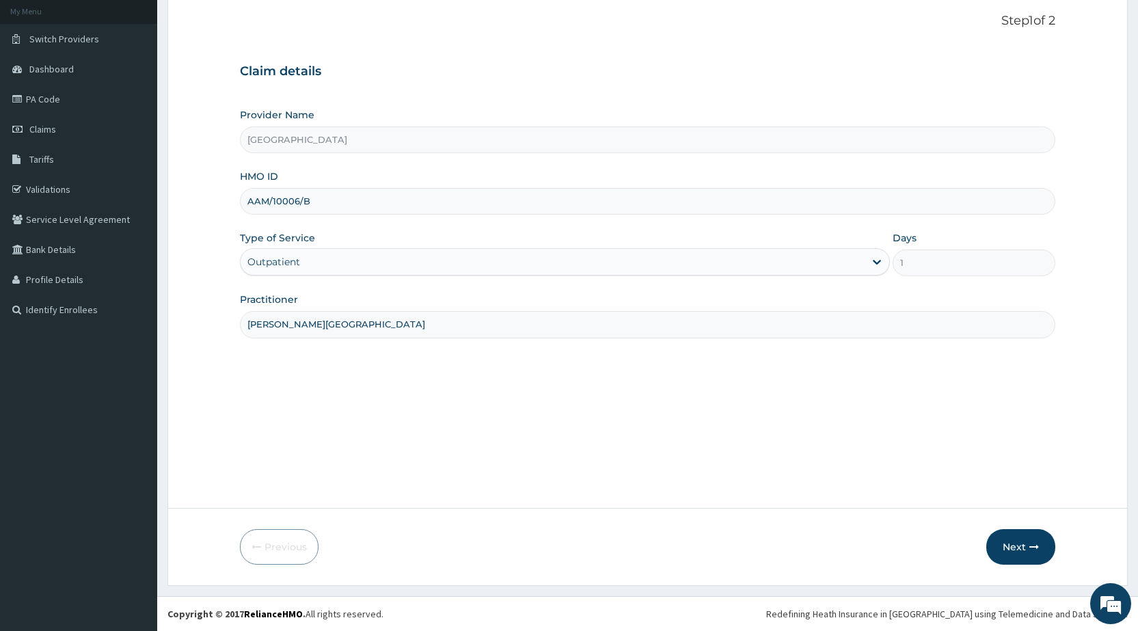
type input "[PERSON_NAME][GEOGRAPHIC_DATA]"
click at [1025, 558] on button "Next" at bounding box center [1020, 547] width 69 height 36
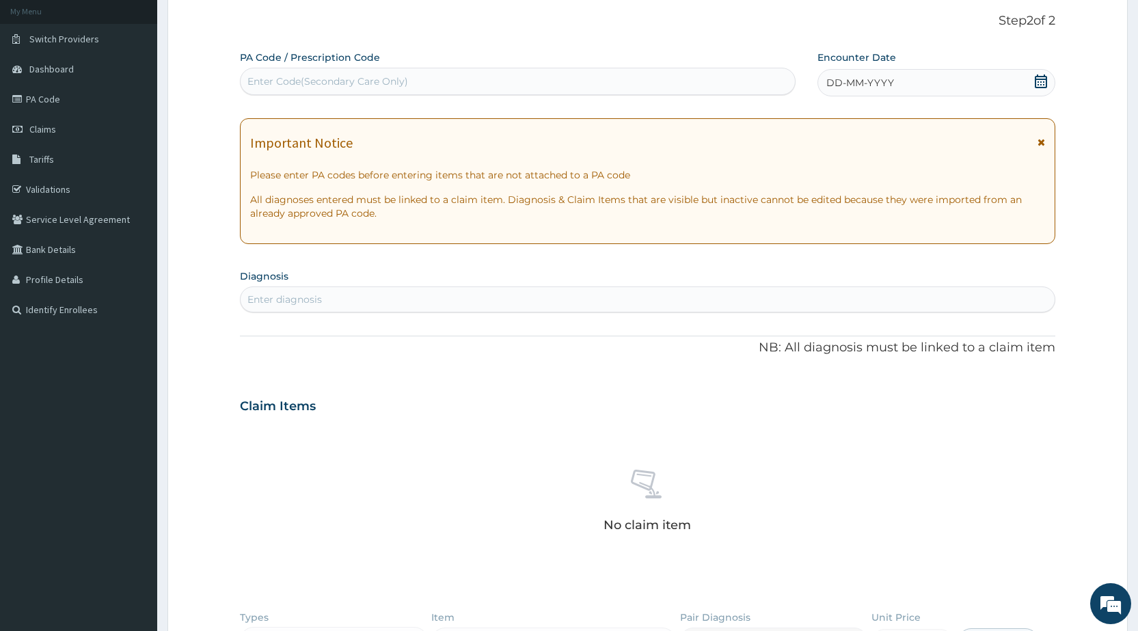
click at [446, 74] on div "Enter Code(Secondary Care Only)" at bounding box center [517, 81] width 553 height 22
click at [445, 85] on div "Enter Code(Secondary Care Only)" at bounding box center [517, 81] width 553 height 22
type input "PA/0C365D"
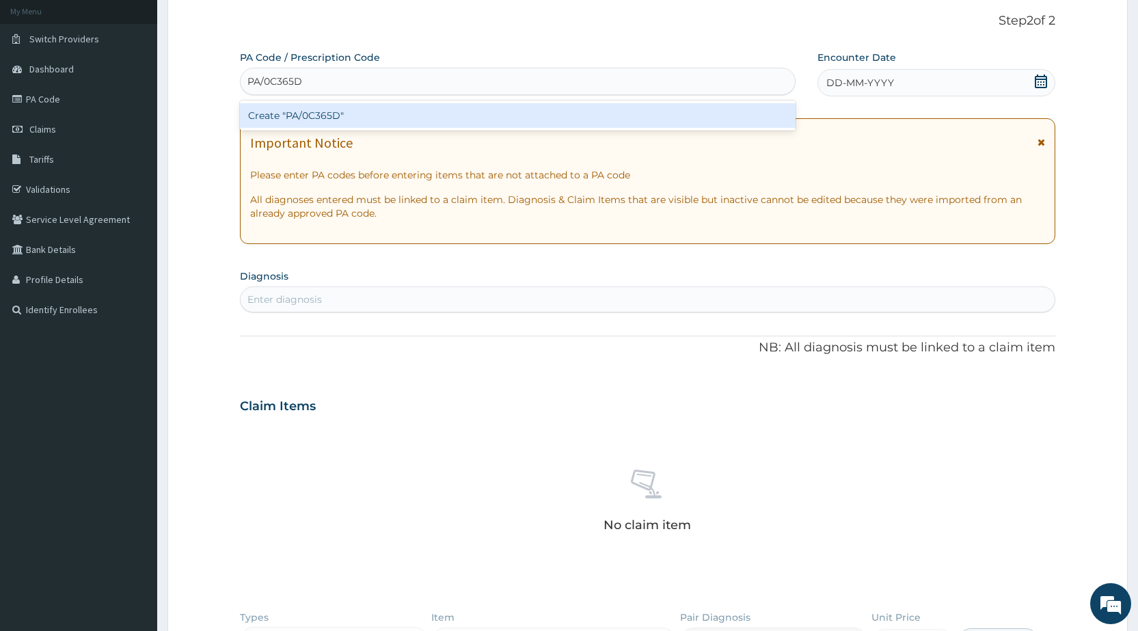
click at [439, 122] on div "Create "PA/0C365D"" at bounding box center [517, 115] width 555 height 25
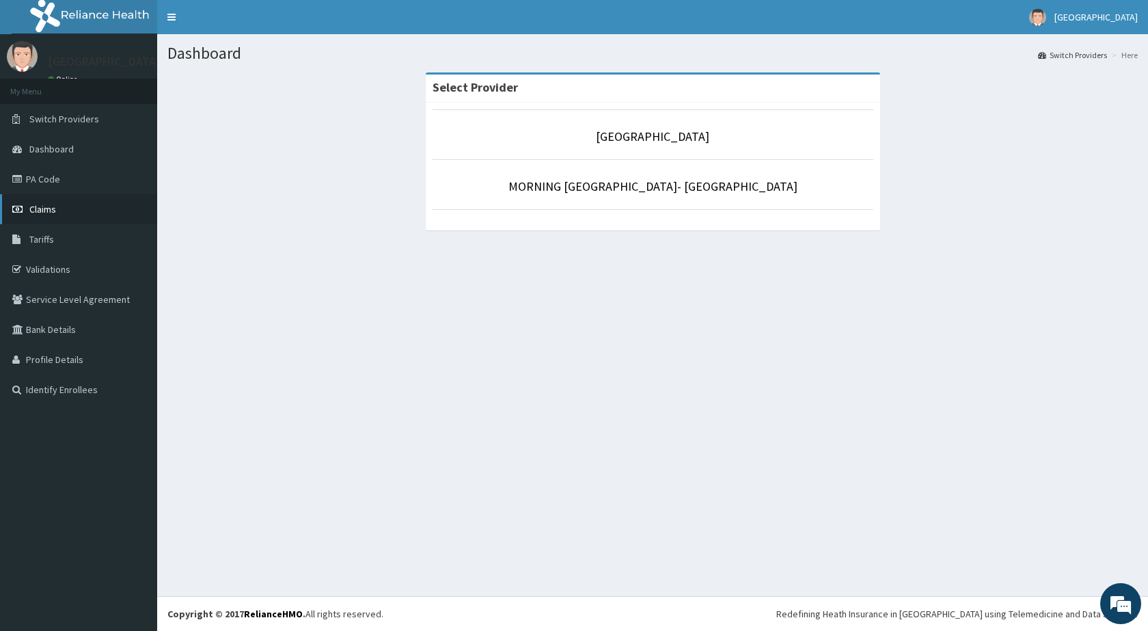
click at [84, 215] on link "Claims" at bounding box center [78, 209] width 157 height 30
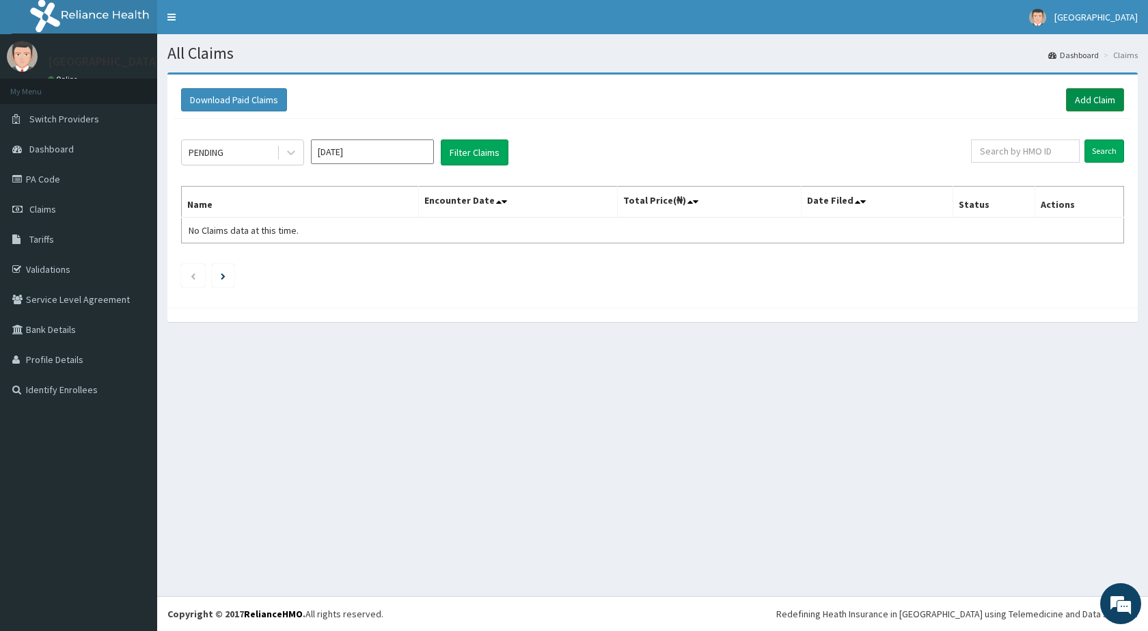
click at [1107, 102] on link "Add Claim" at bounding box center [1095, 99] width 58 height 23
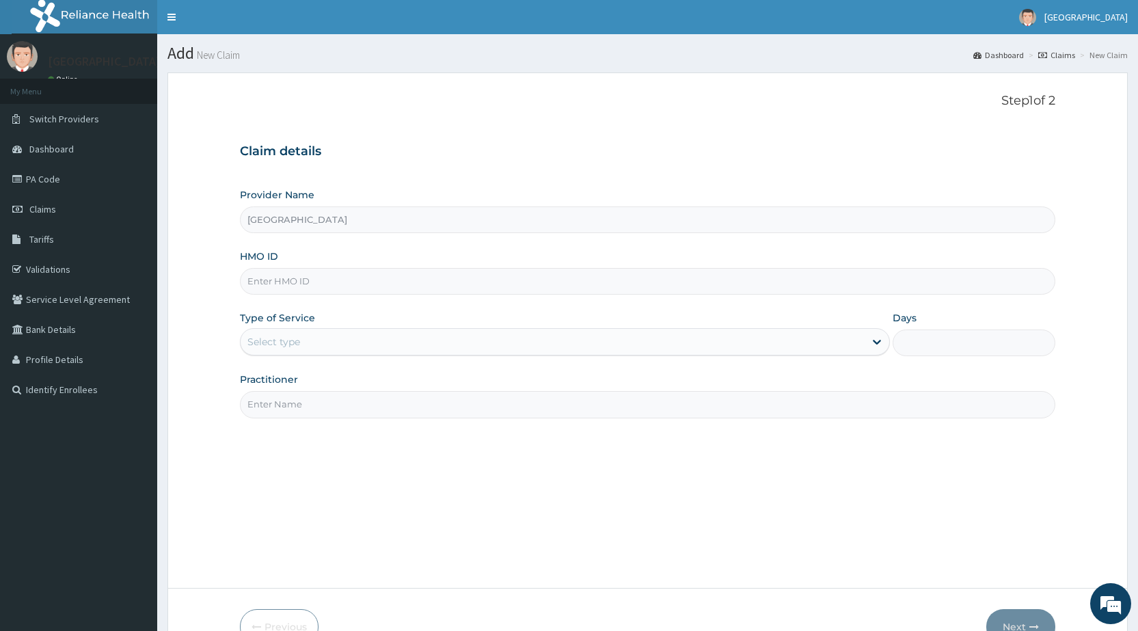
type input "[GEOGRAPHIC_DATA]"
click at [413, 283] on input "HMO ID" at bounding box center [647, 281] width 815 height 27
type input "AAM/10006/B"
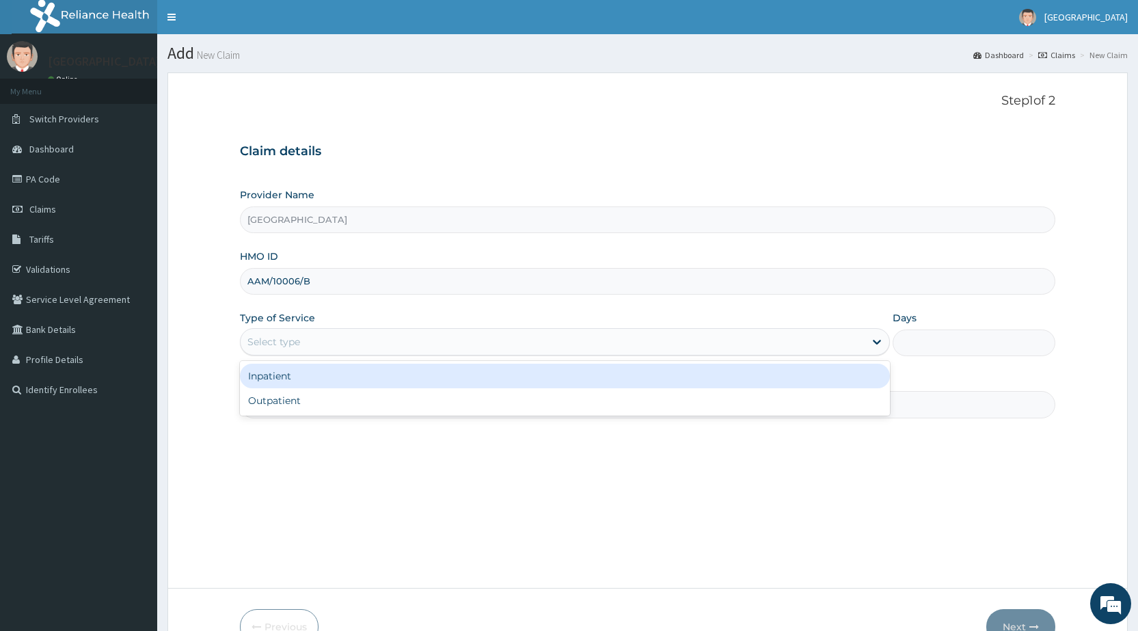
click at [420, 347] on div "Select type" at bounding box center [553, 342] width 624 height 22
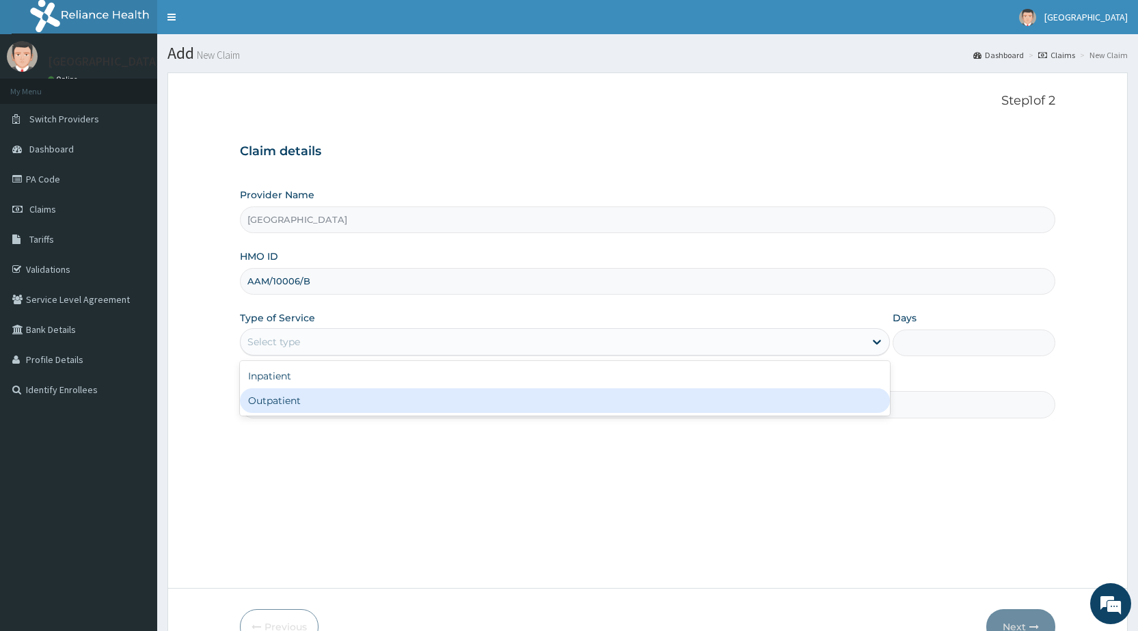
click at [242, 366] on div "Inpatient Outpatient" at bounding box center [565, 388] width 650 height 55
click at [259, 390] on div "Outpatient" at bounding box center [565, 400] width 650 height 25
type input "1"
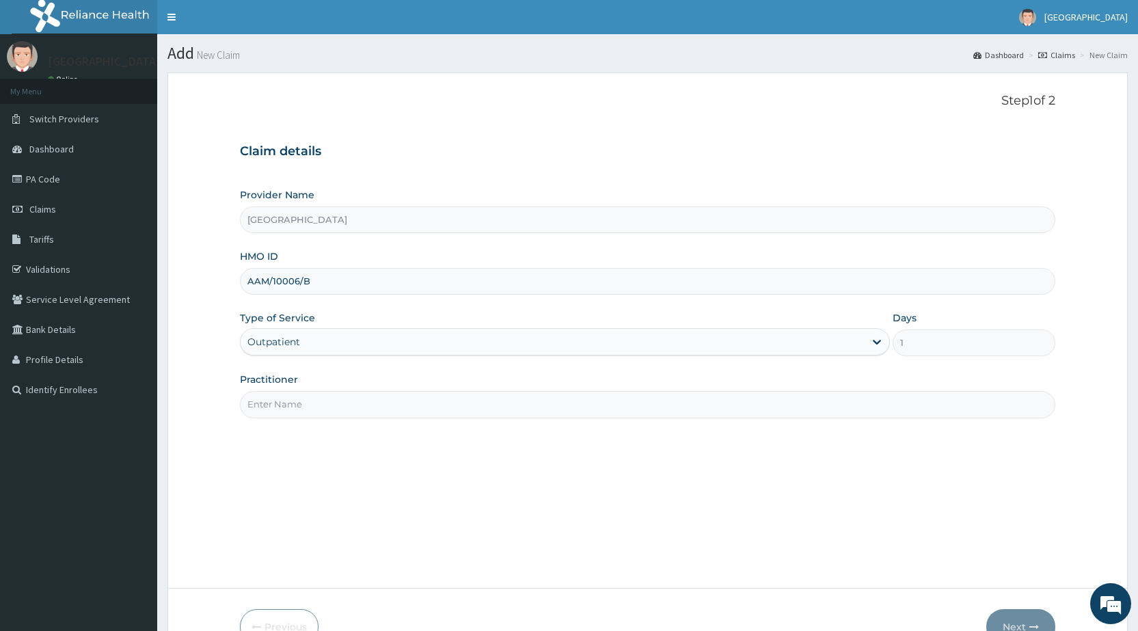
click at [323, 396] on input "Practitioner" at bounding box center [647, 404] width 815 height 27
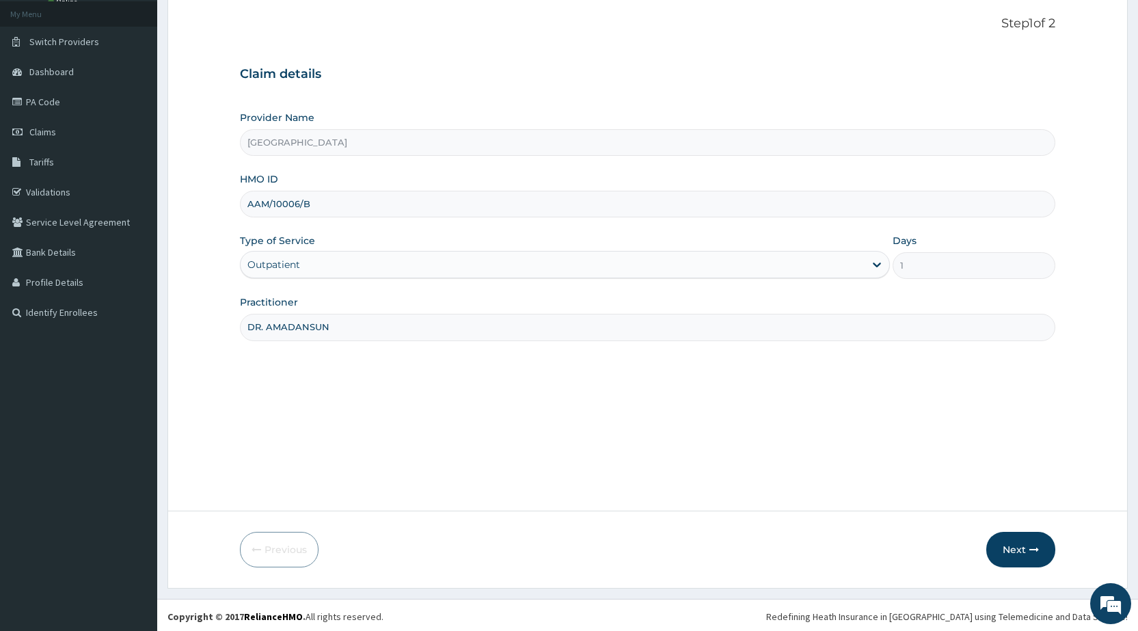
scroll to position [80, 0]
type input "DR. AMADANSUN"
click at [1022, 554] on button "Next" at bounding box center [1020, 547] width 69 height 36
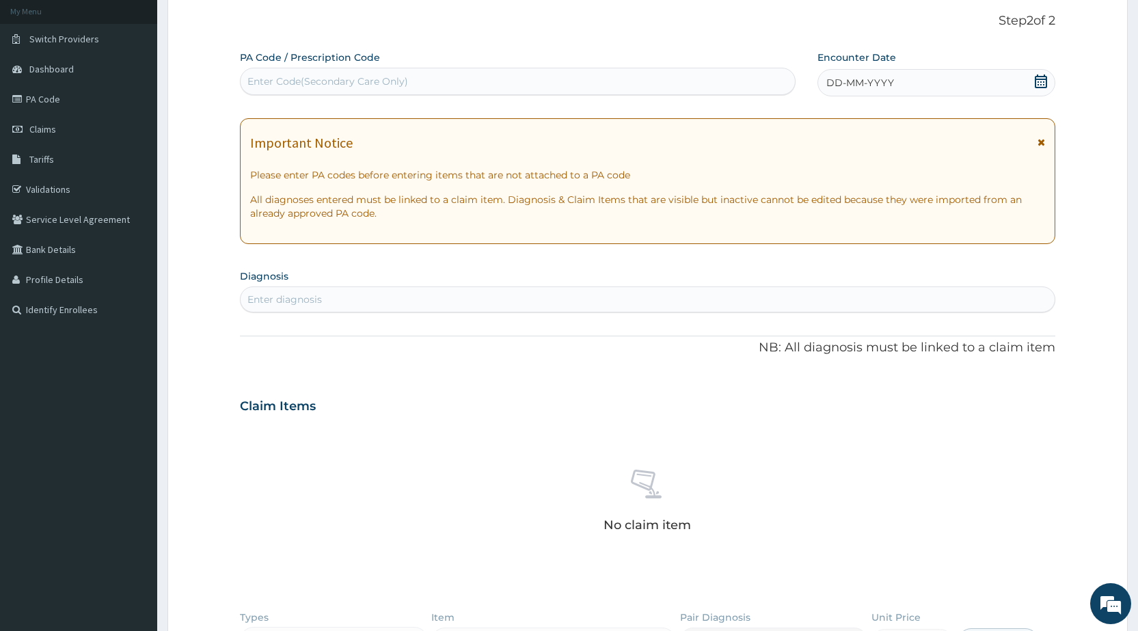
drag, startPoint x: 362, startPoint y: 72, endPoint x: 981, endPoint y: 181, distance: 627.8
click at [655, 128] on div "PA Code / Prescription Code Enter Code(Secondary Care Only) Encounter Date DD-M…" at bounding box center [647, 404] width 815 height 707
type input "PA/0C365D"
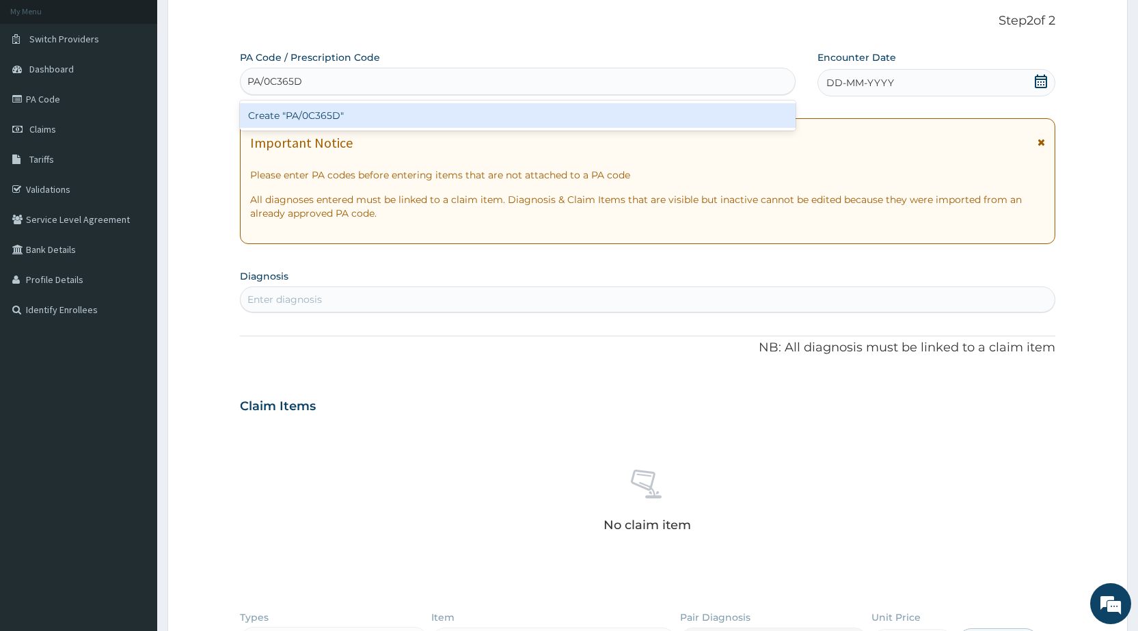
click at [426, 116] on div "Create "PA/0C365D"" at bounding box center [517, 115] width 555 height 25
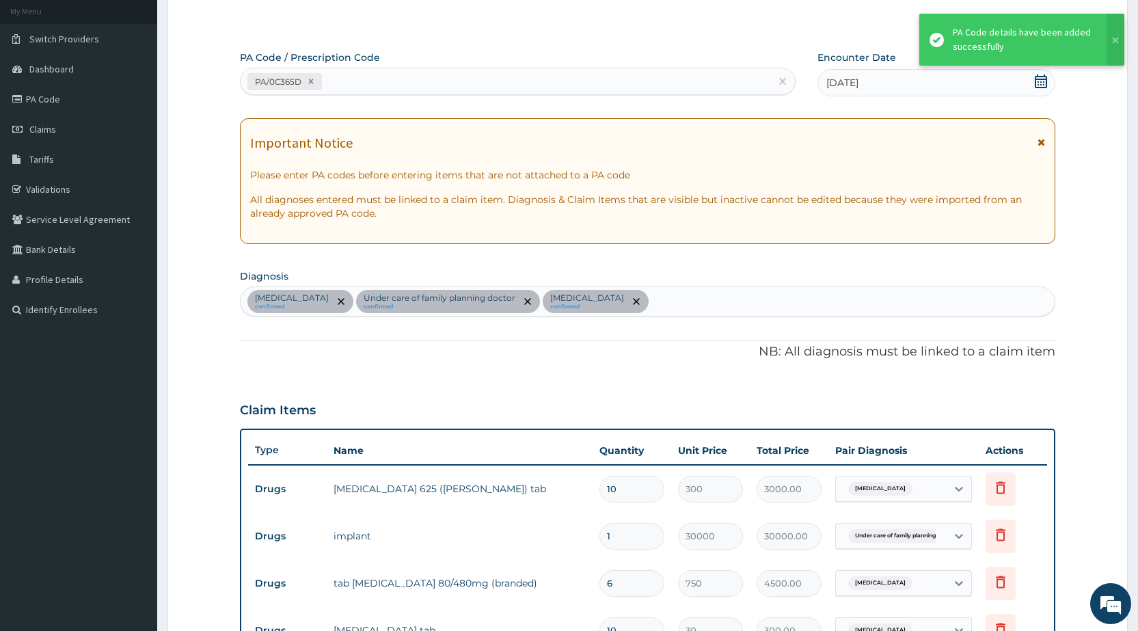
scroll to position [442, 0]
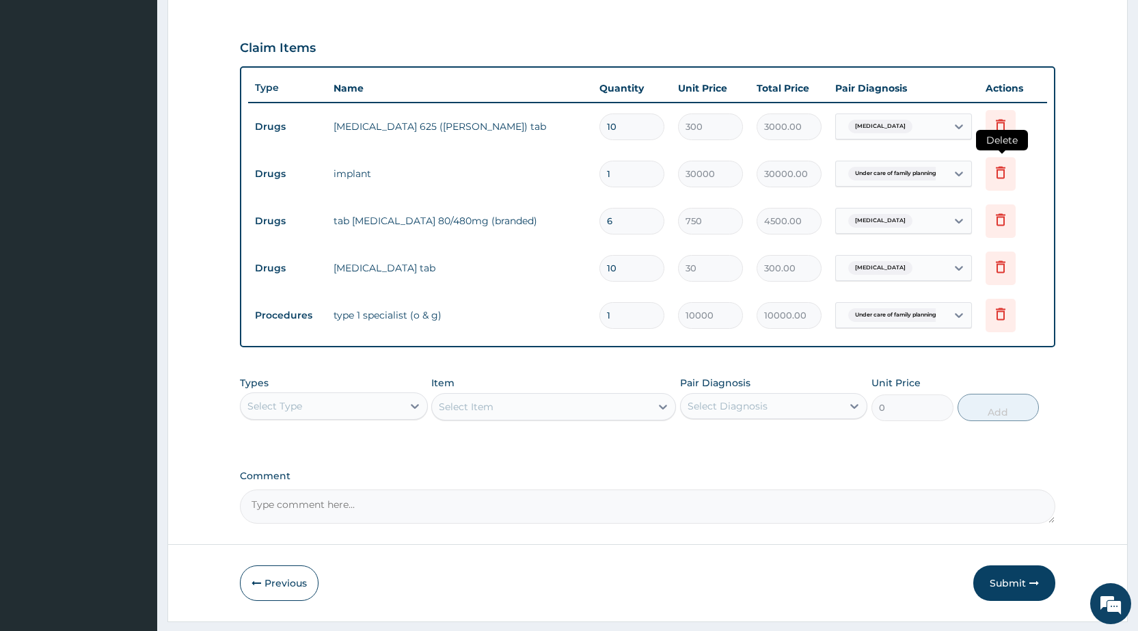
click at [1000, 182] on icon at bounding box center [1000, 173] width 30 height 33
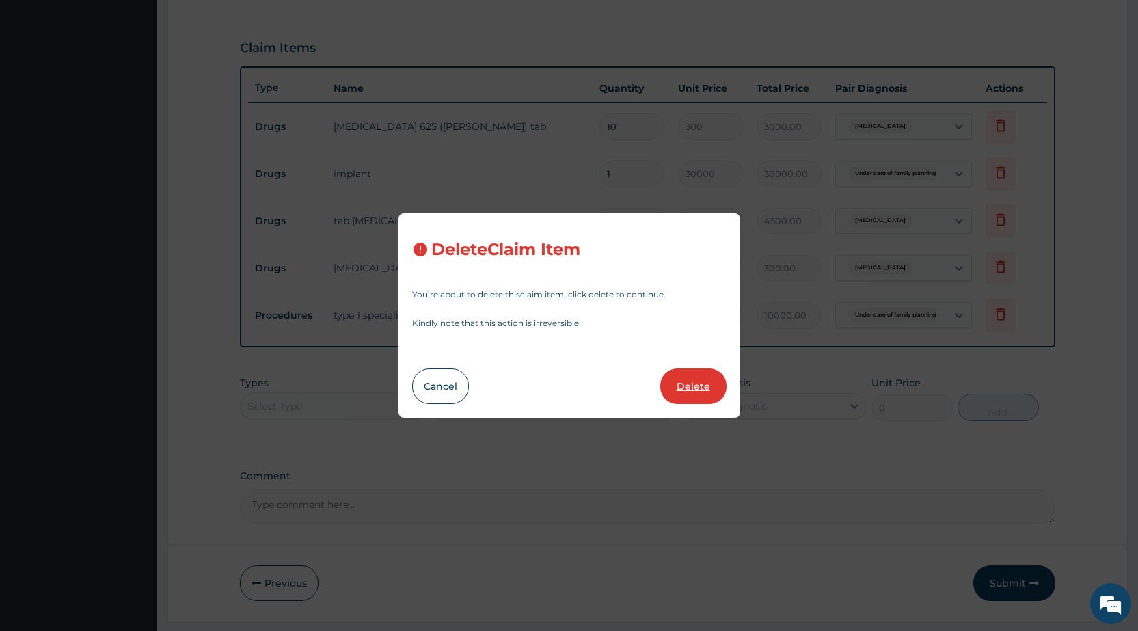
click at [711, 390] on button "Delete" at bounding box center [693, 386] width 66 height 36
type input "6"
type input "750"
type input "4500.00"
type input "10"
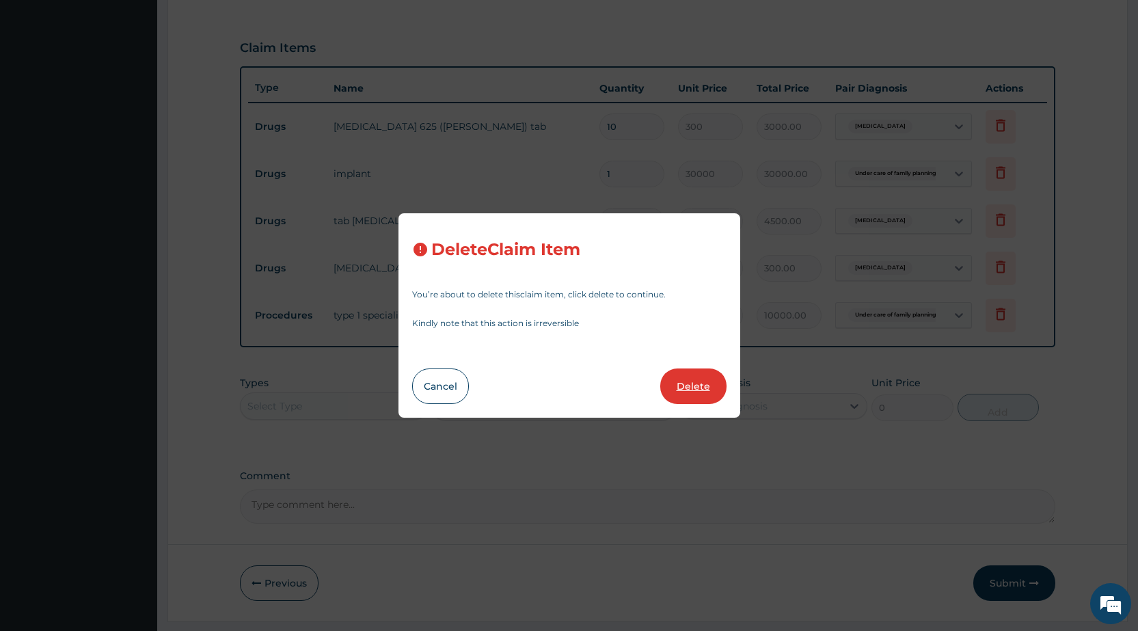
type input "30"
type input "300.00"
type input "1"
type input "10000"
type input "10000.00"
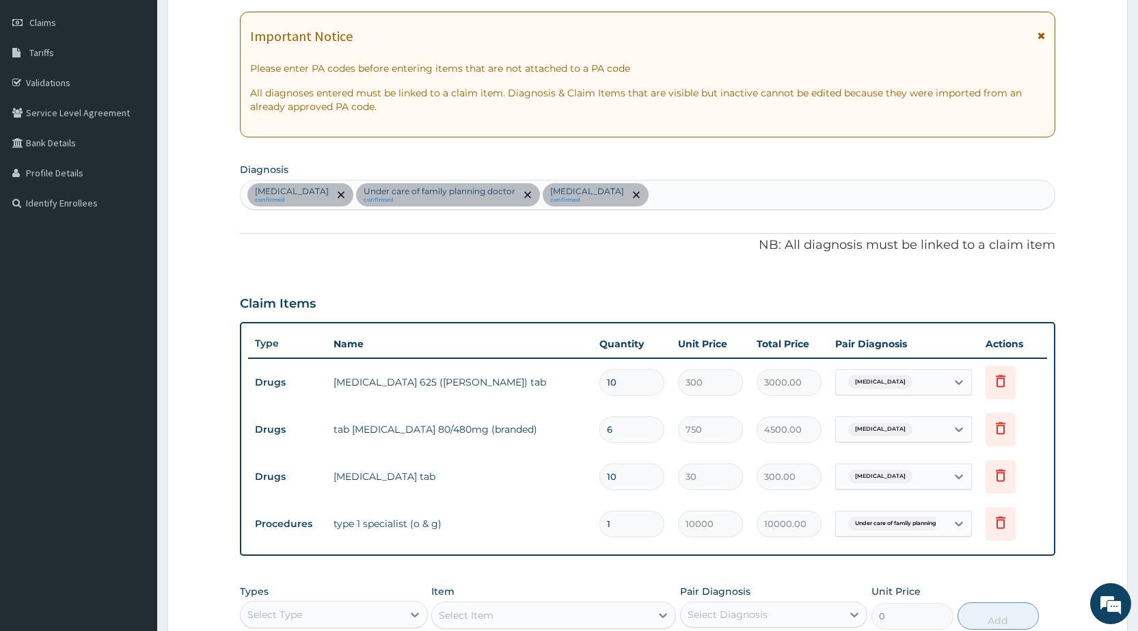
scroll to position [158, 0]
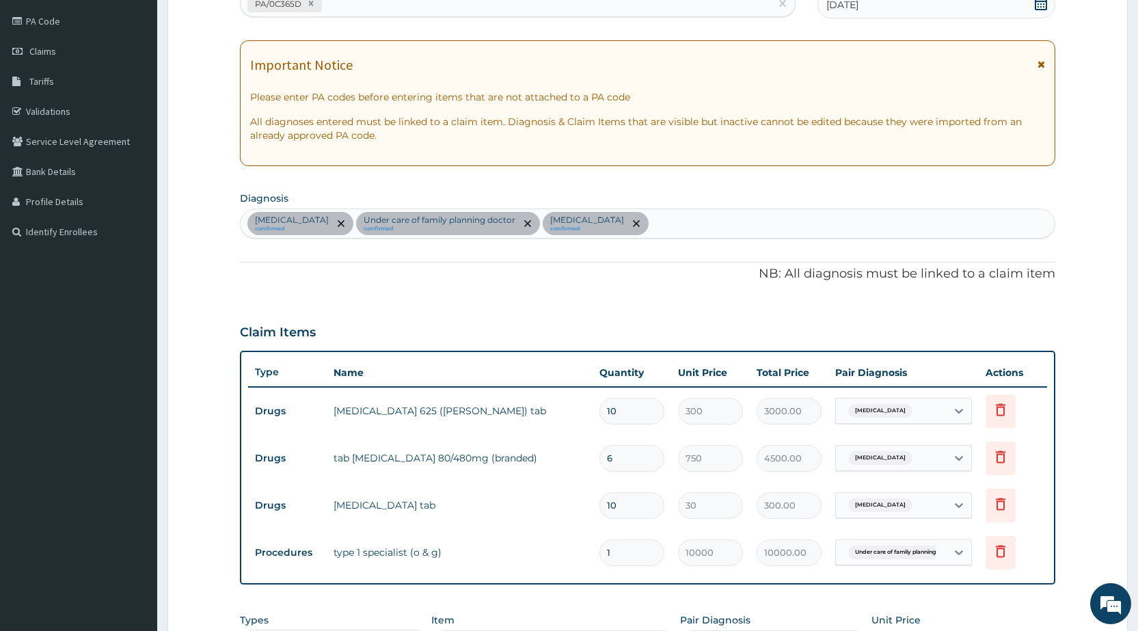
click at [642, 225] on div "Pharyngitis confirmed Under care of family planning doctor confirmed Malaria co…" at bounding box center [648, 223] width 814 height 29
type input "POST NATA"
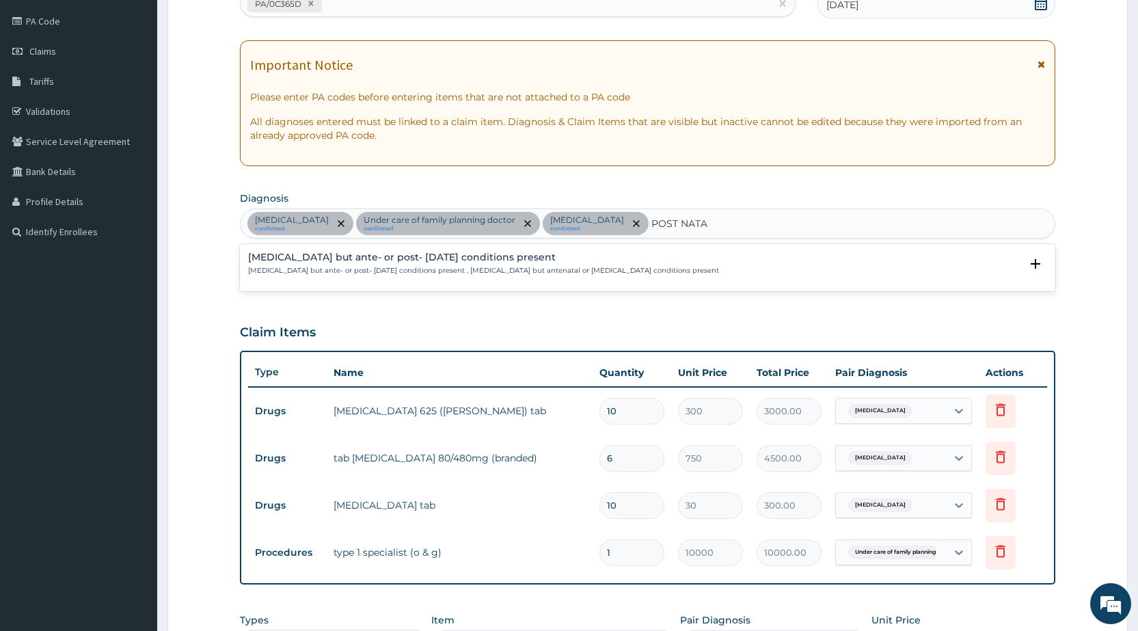
click at [419, 263] on div "Normal delivery but ante- or post- natal conditions present Normal delivery but…" at bounding box center [483, 264] width 471 height 24
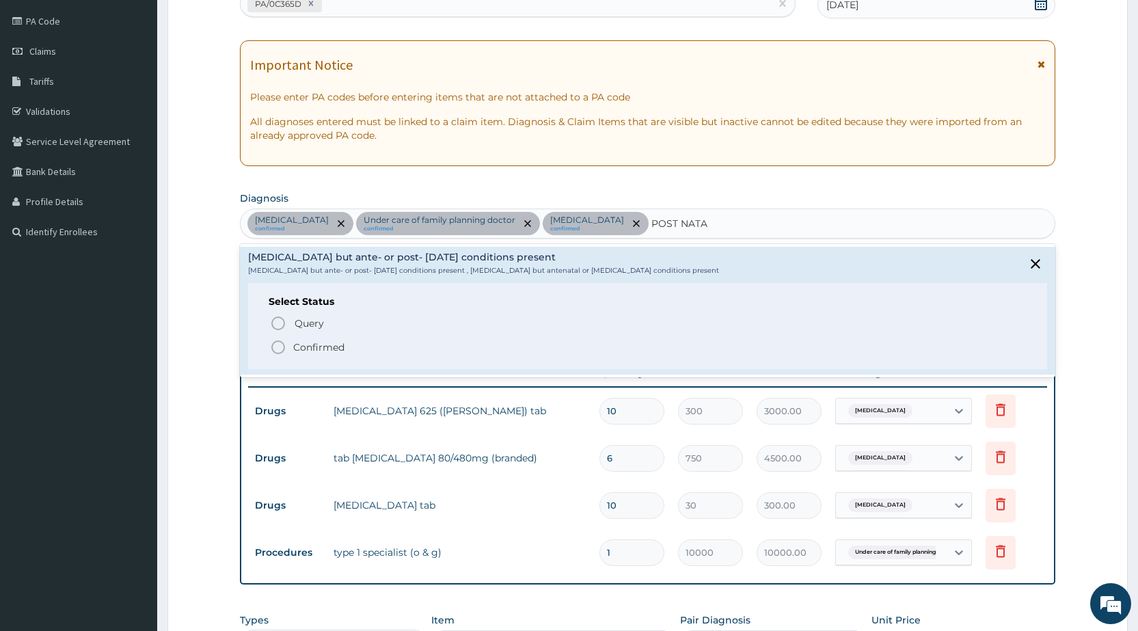
click at [383, 356] on div "Select Status Query Query covers suspected (?), Keep in view (kiv), Ruled out (…" at bounding box center [647, 326] width 799 height 87
click at [342, 354] on p "Confirmed" at bounding box center [318, 347] width 51 height 14
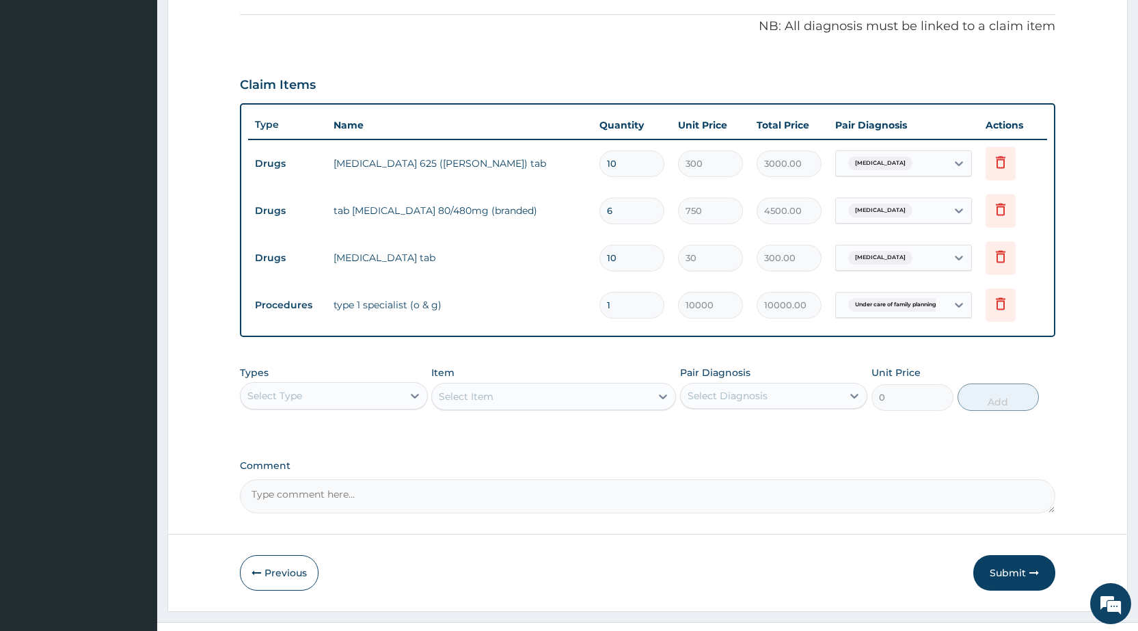
scroll to position [431, 0]
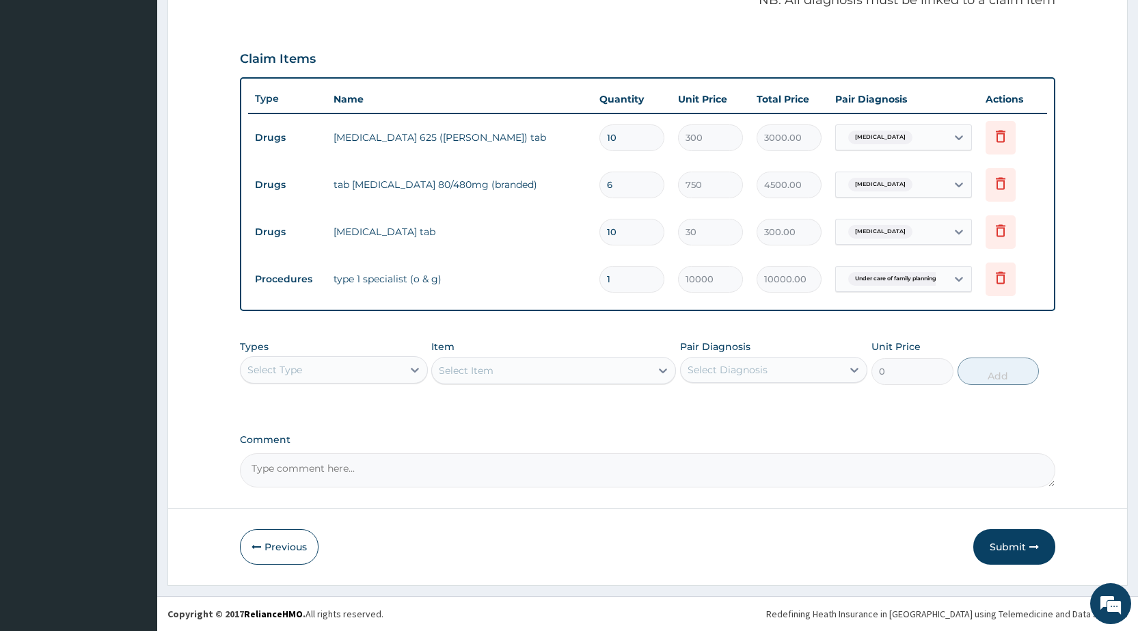
click at [892, 286] on span "Under care of family planning ..." at bounding box center [898, 279] width 100 height 14
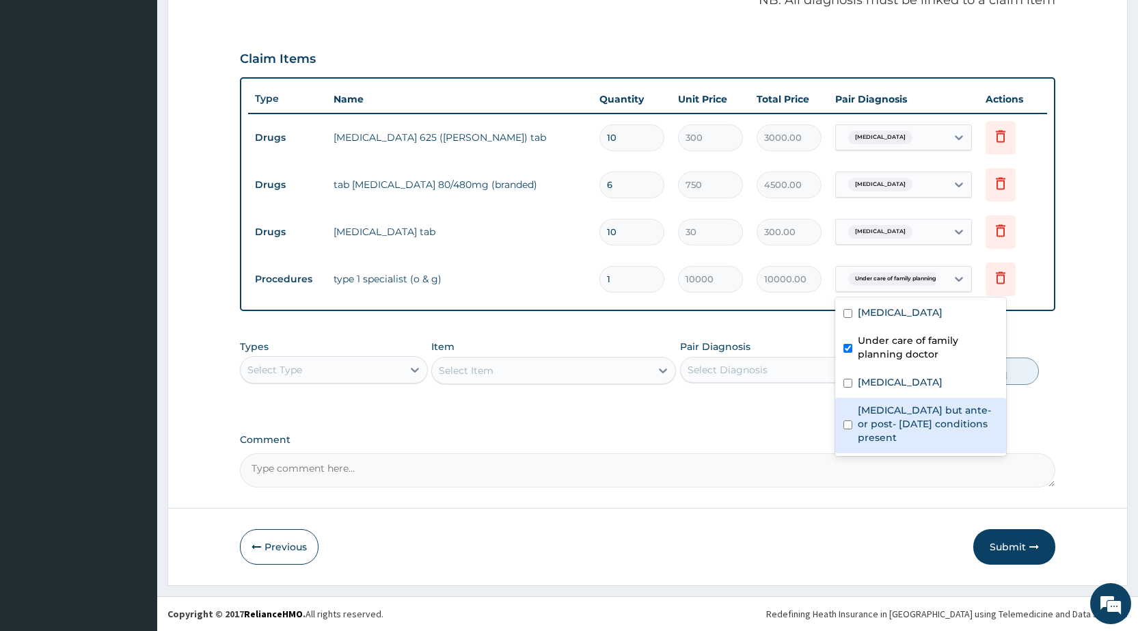
click at [870, 413] on label "Normal delivery but ante- or post- natal conditions present" at bounding box center [928, 423] width 140 height 41
checkbox input "true"
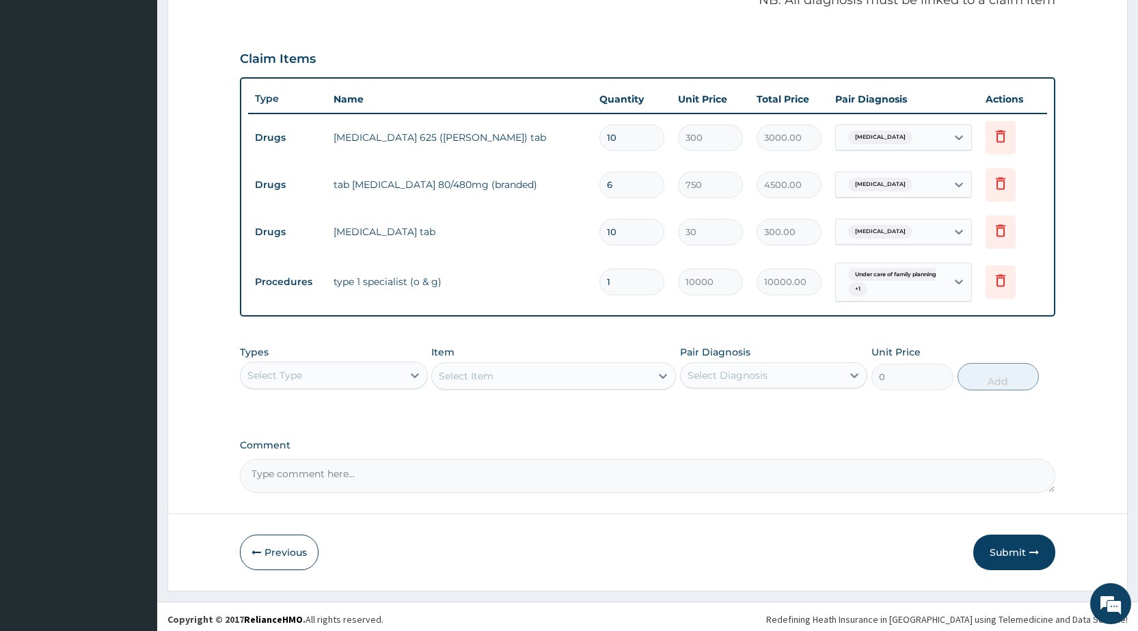
click at [758, 454] on div "Comment" at bounding box center [647, 465] width 815 height 53
click at [1011, 554] on button "Submit" at bounding box center [1014, 552] width 82 height 36
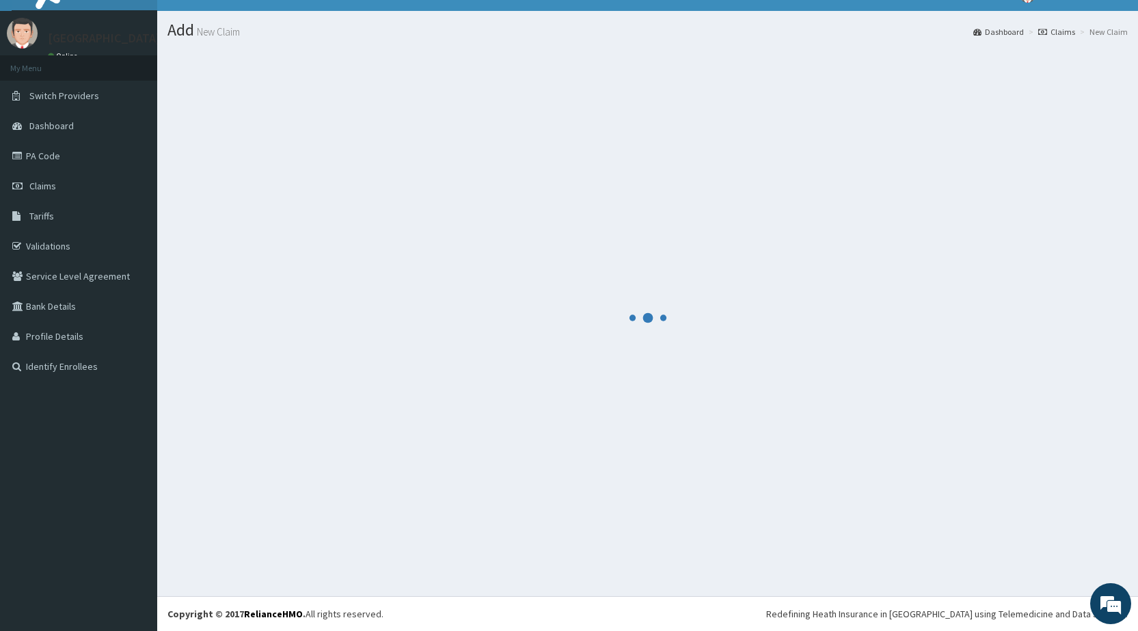
scroll to position [23, 0]
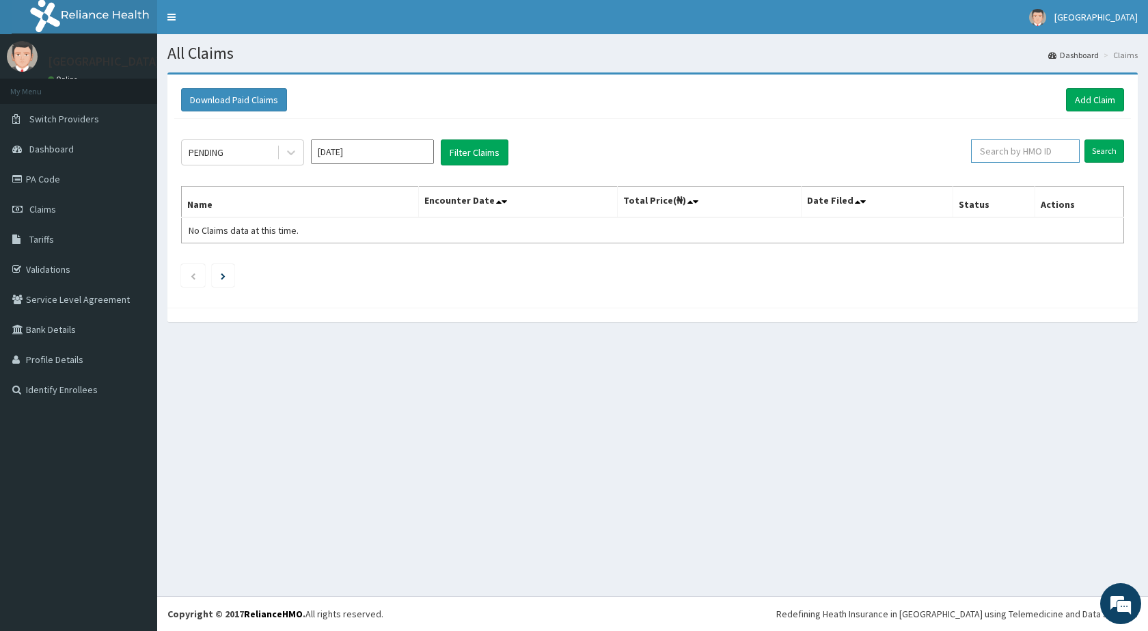
click at [1007, 160] on input "text" at bounding box center [1025, 150] width 109 height 23
type input "AAM/10006/B"
click at [1084, 139] on input "Search" at bounding box center [1104, 150] width 40 height 23
